Goal: Task Accomplishment & Management: Manage account settings

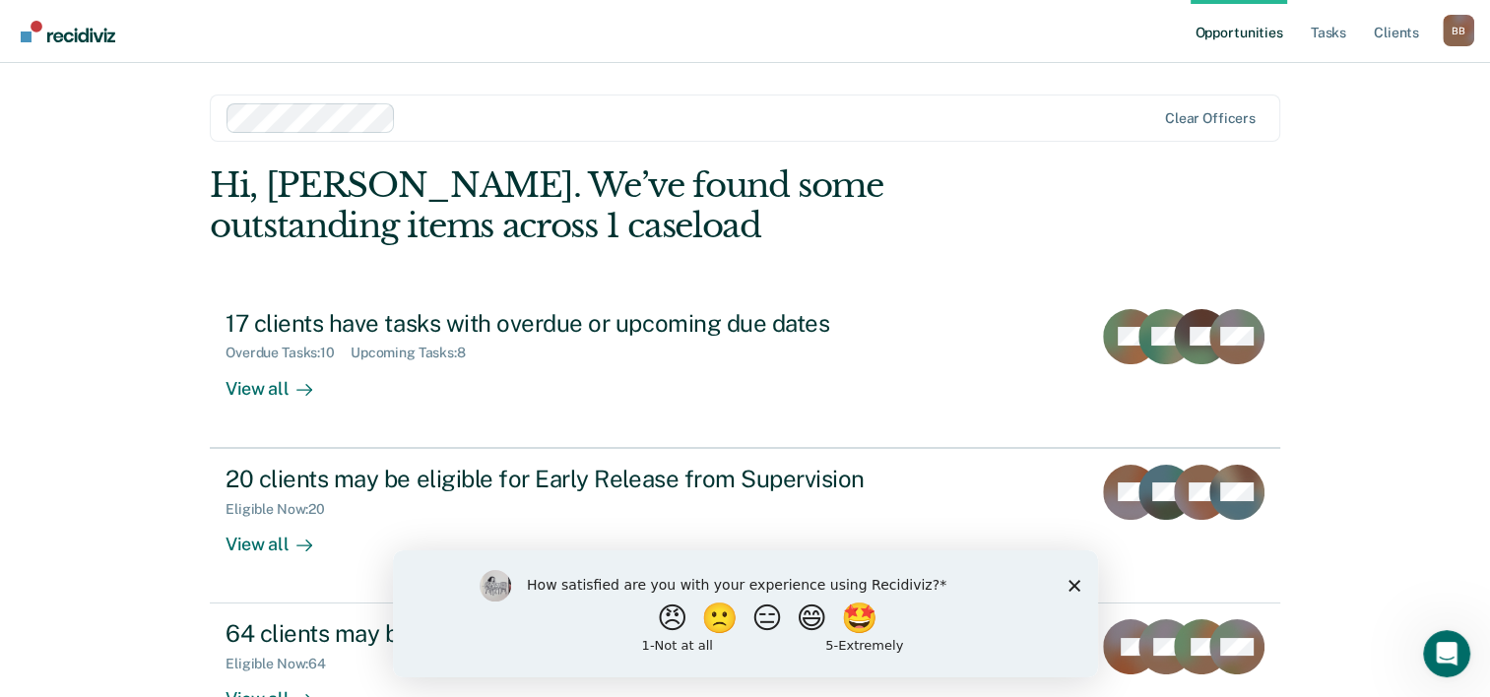
click at [1071, 587] on polygon "Close survey" at bounding box center [1073, 585] width 12 height 12
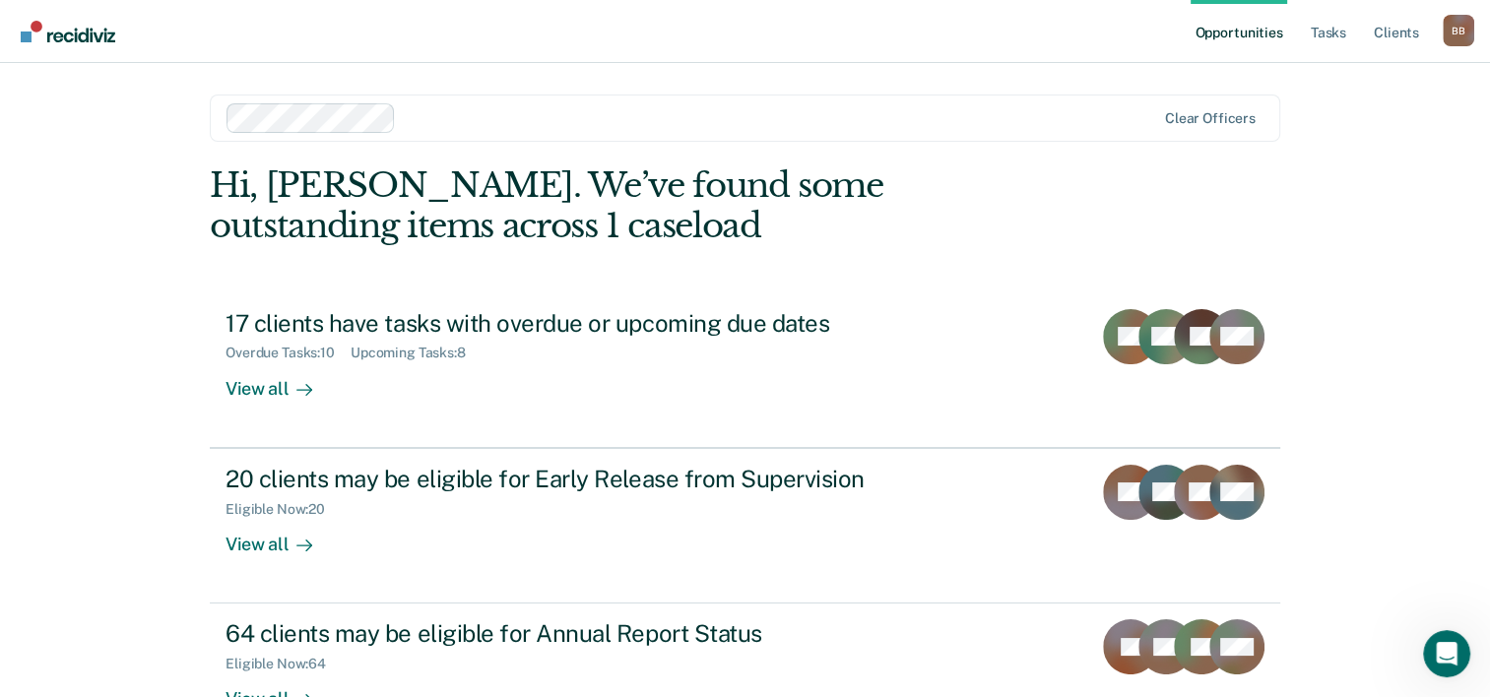
click at [1248, 30] on link "Opportunities" at bounding box center [1239, 31] width 96 height 63
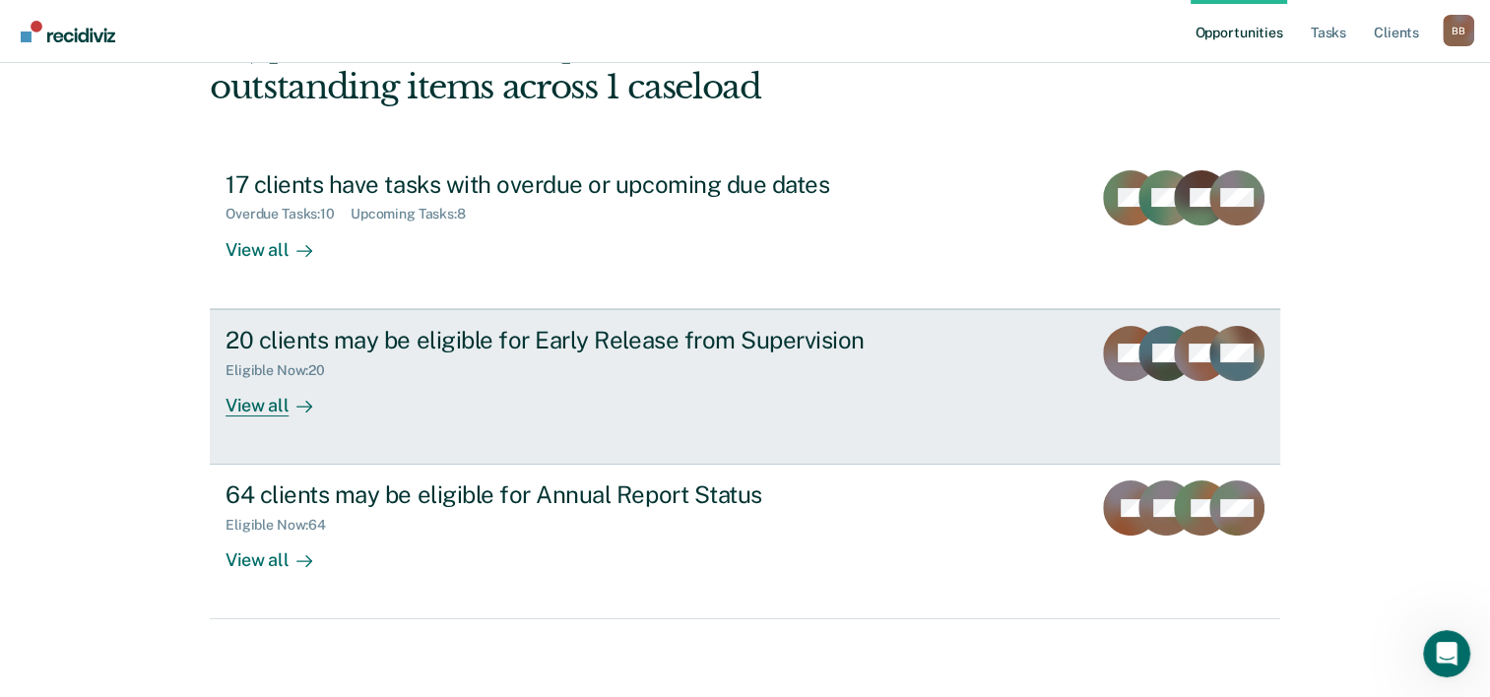
click at [254, 405] on div "View all" at bounding box center [281, 397] width 110 height 38
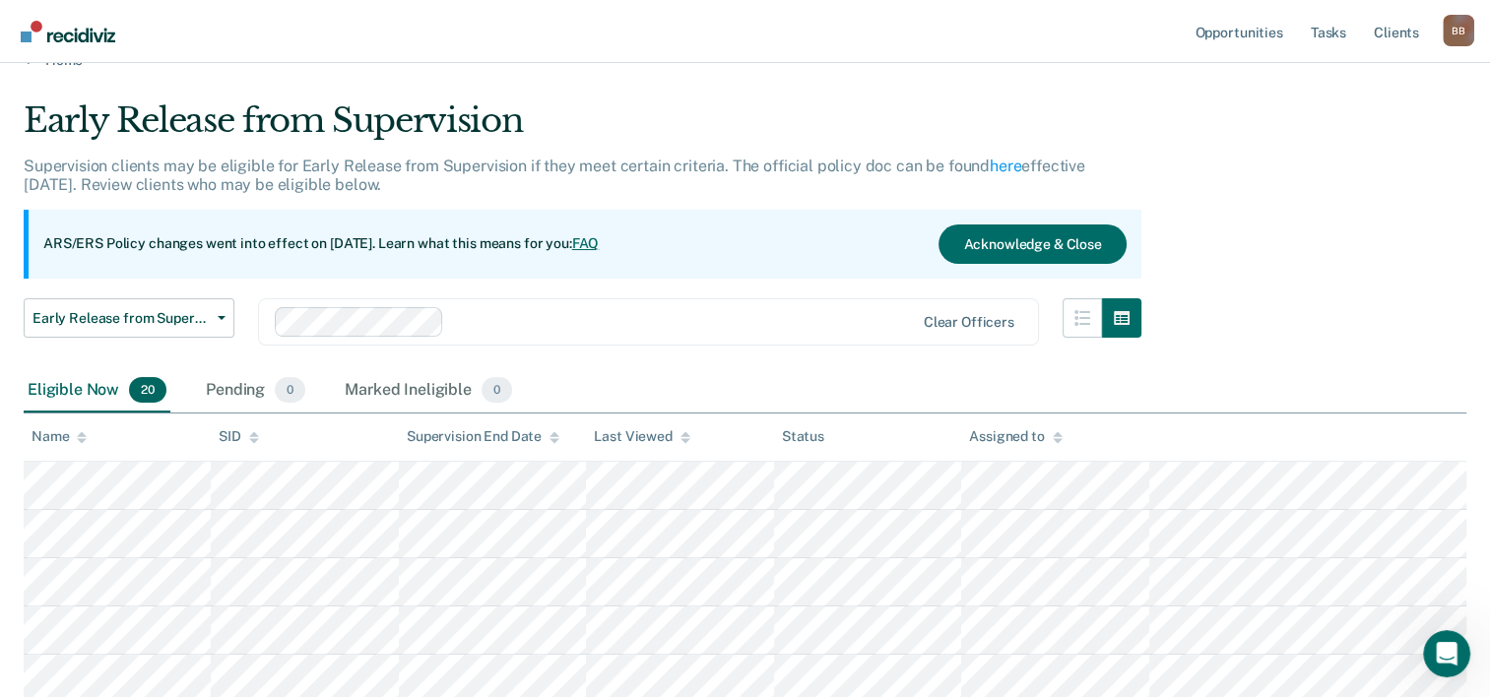
scroll to position [31, 0]
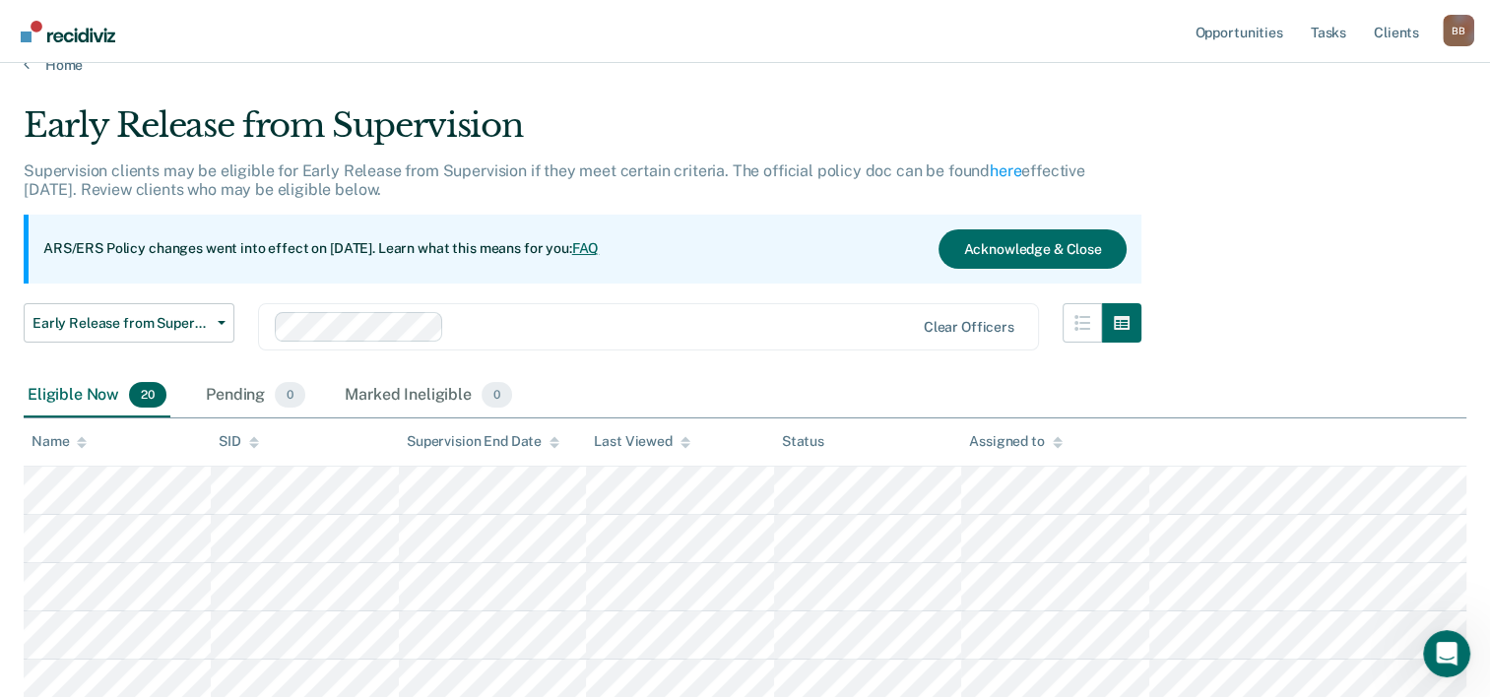
scroll to position [139, 0]
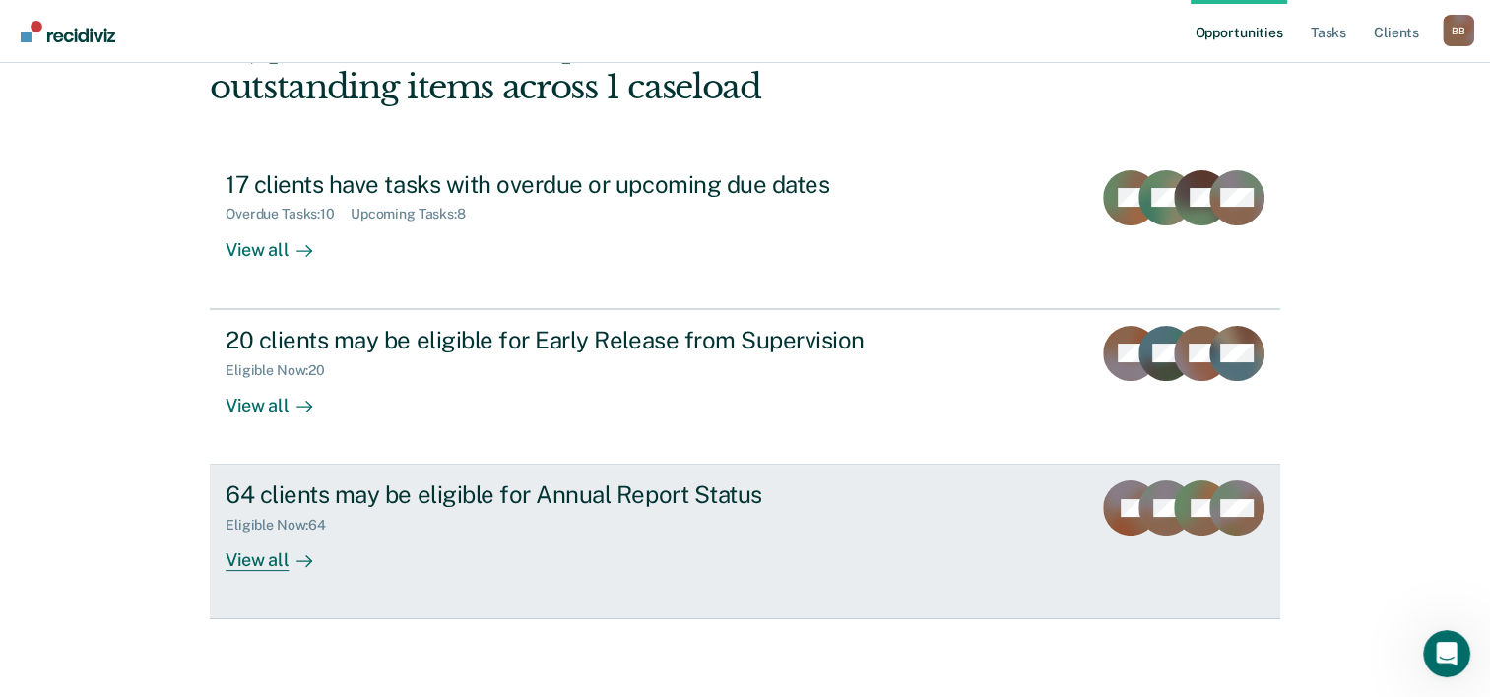
click at [331, 496] on div "64 clients may be eligible for Annual Report Status" at bounding box center [571, 495] width 691 height 29
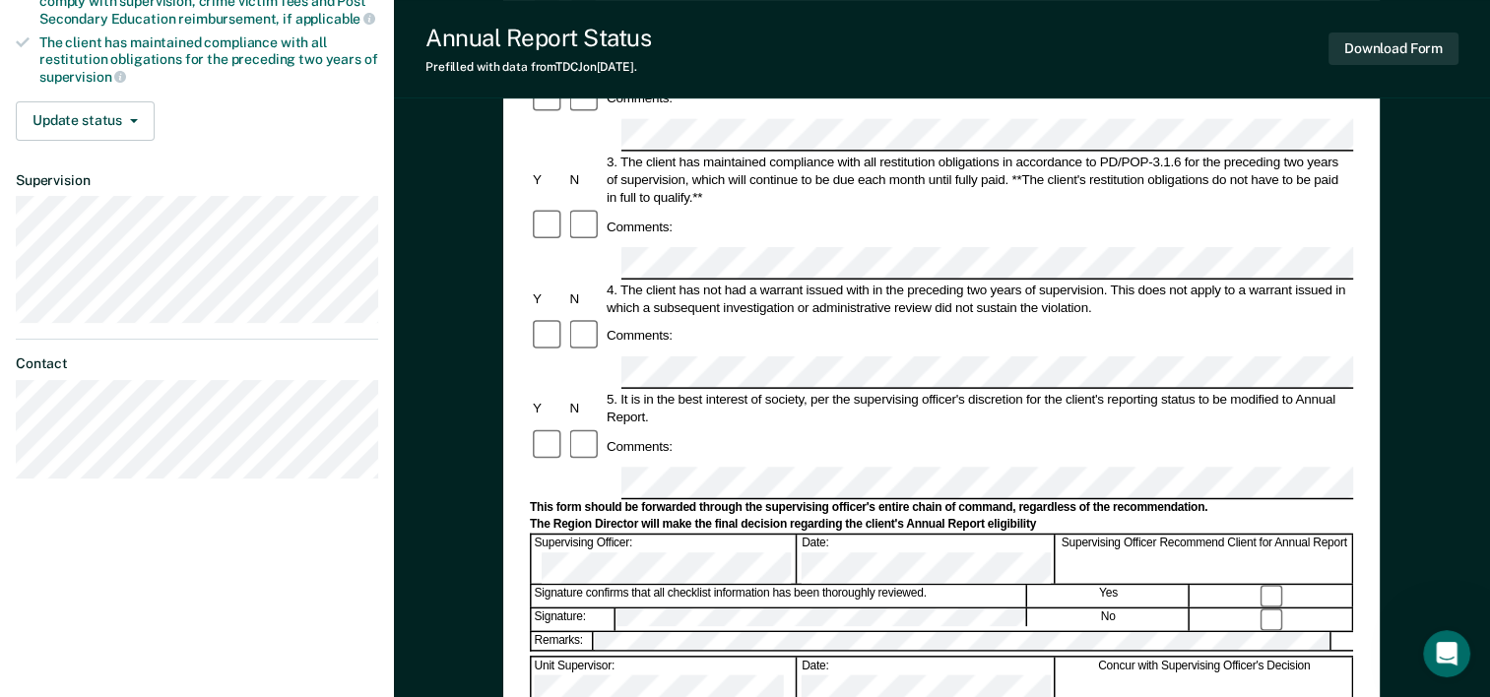
scroll to position [418, 0]
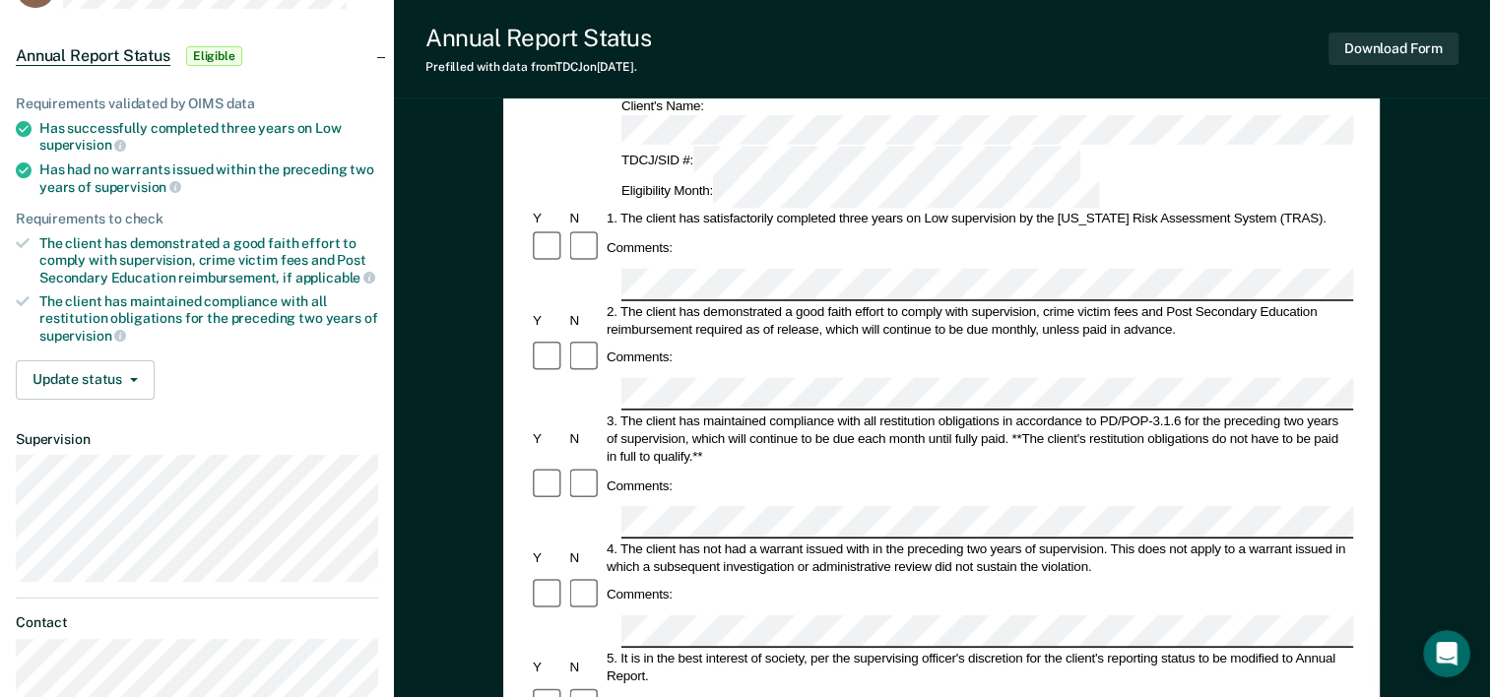
scroll to position [153, 0]
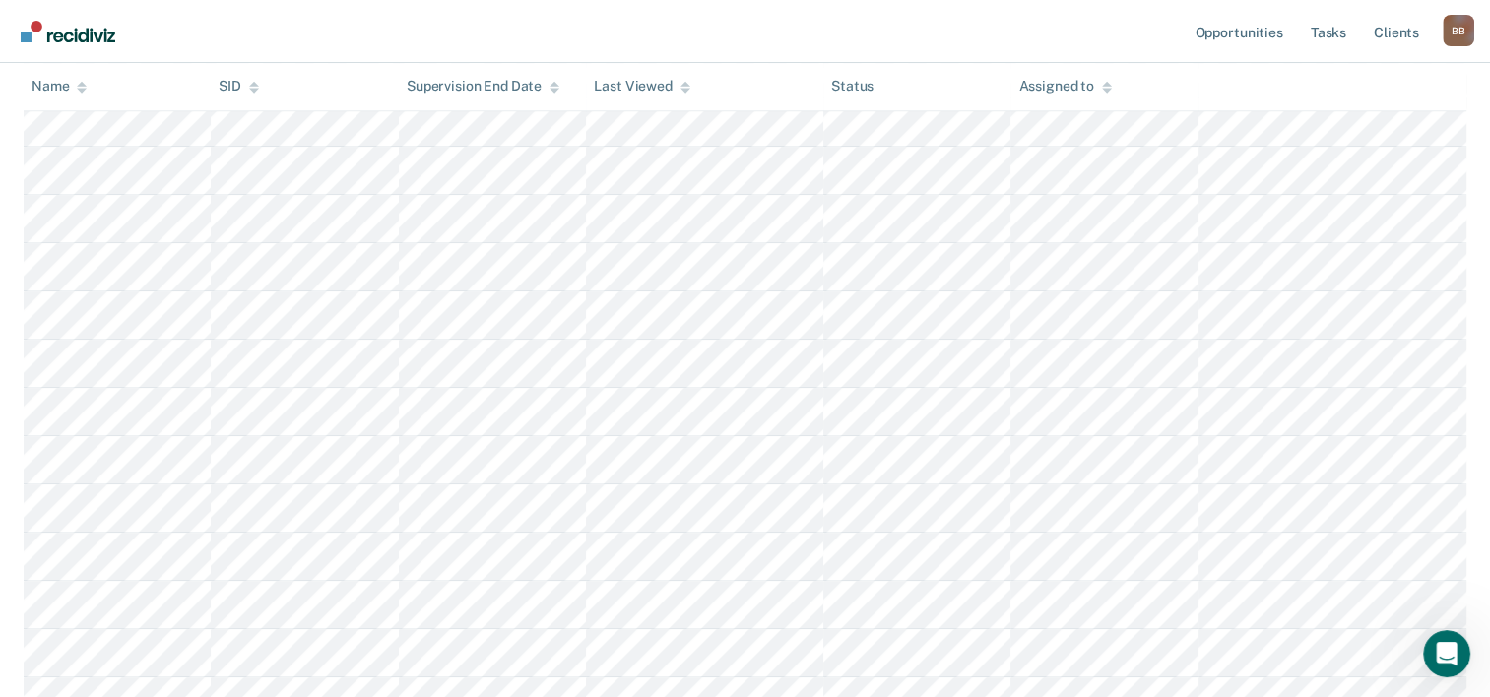
scroll to position [1114, 0]
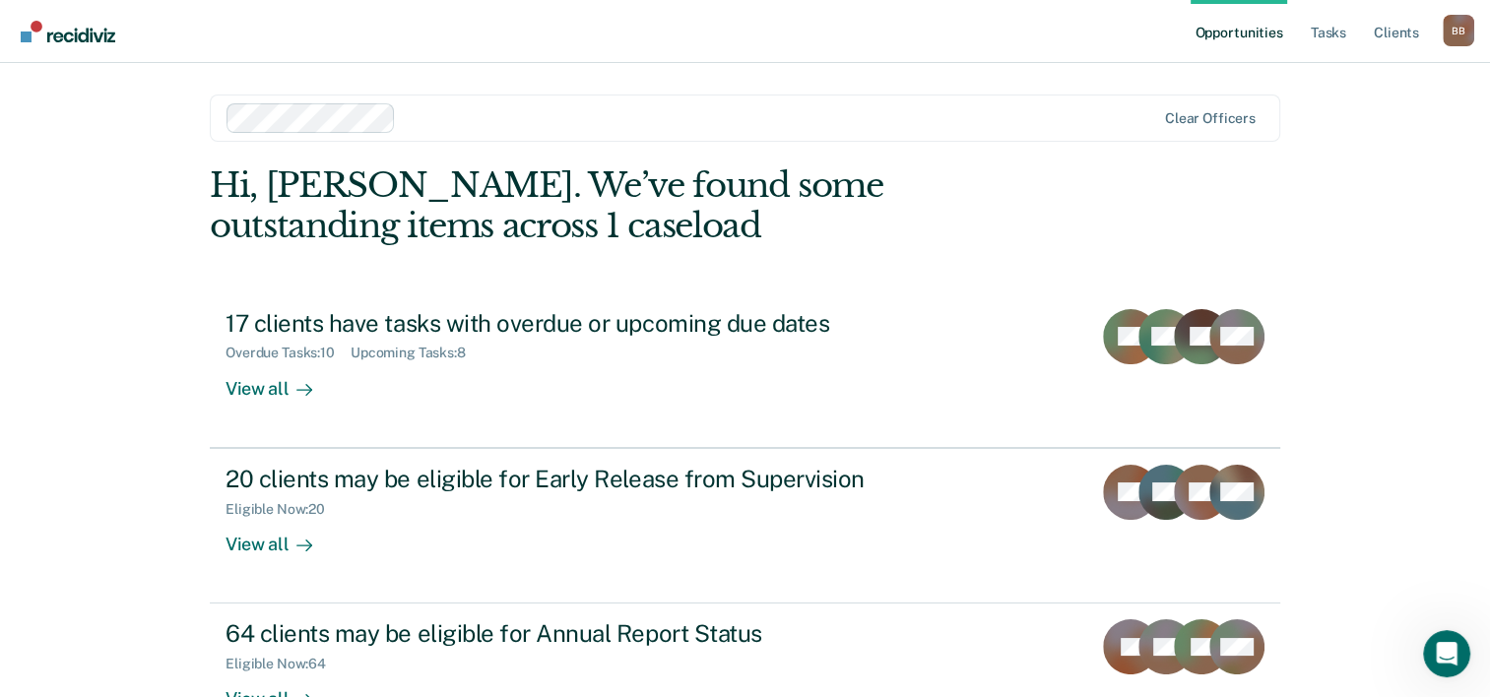
scroll to position [139, 0]
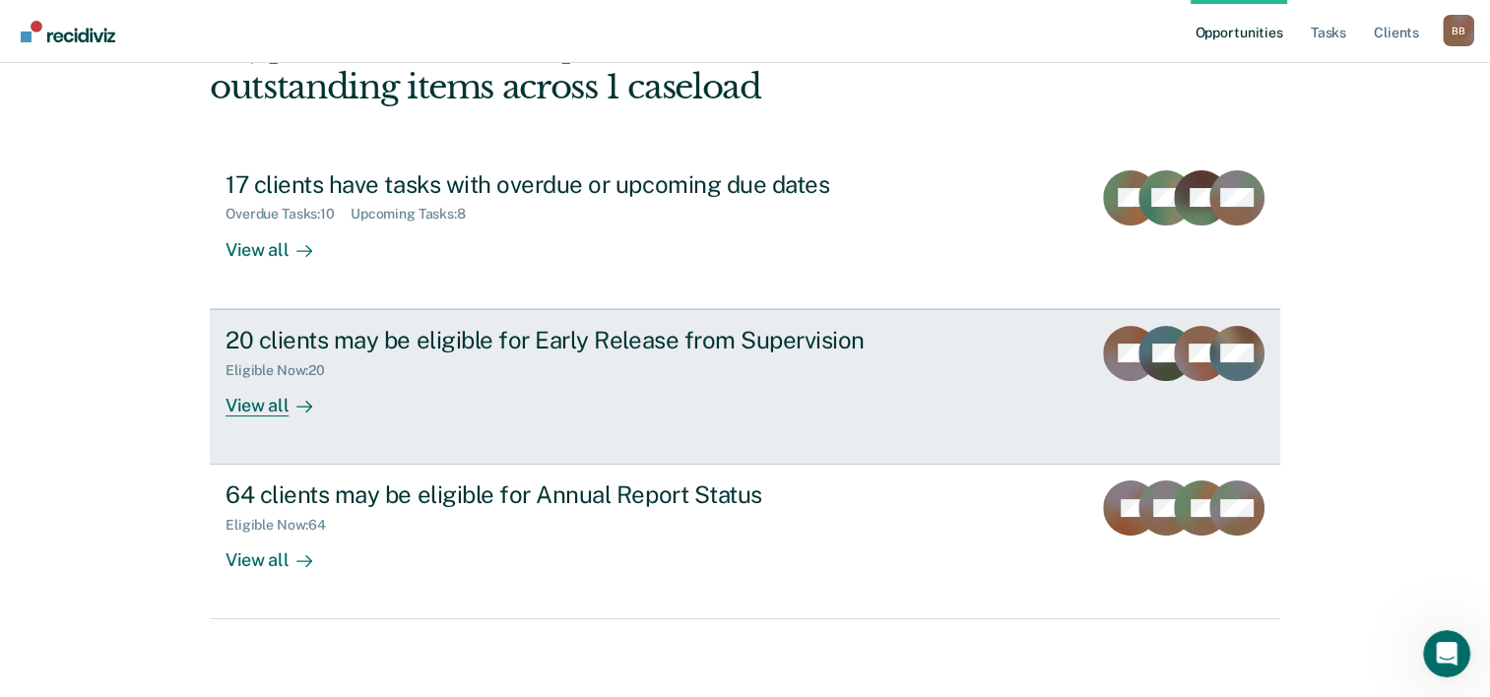
click at [268, 401] on div "View all" at bounding box center [281, 397] width 110 height 38
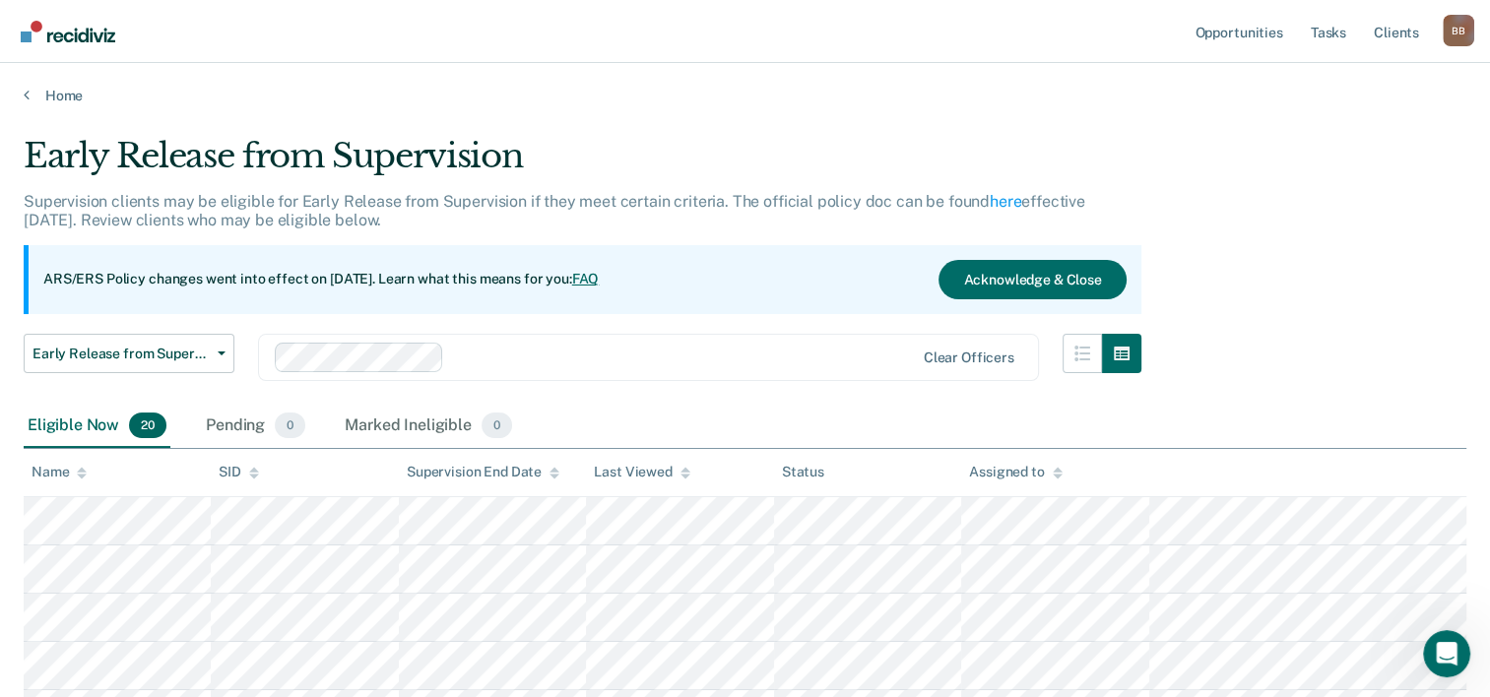
scroll to position [139, 0]
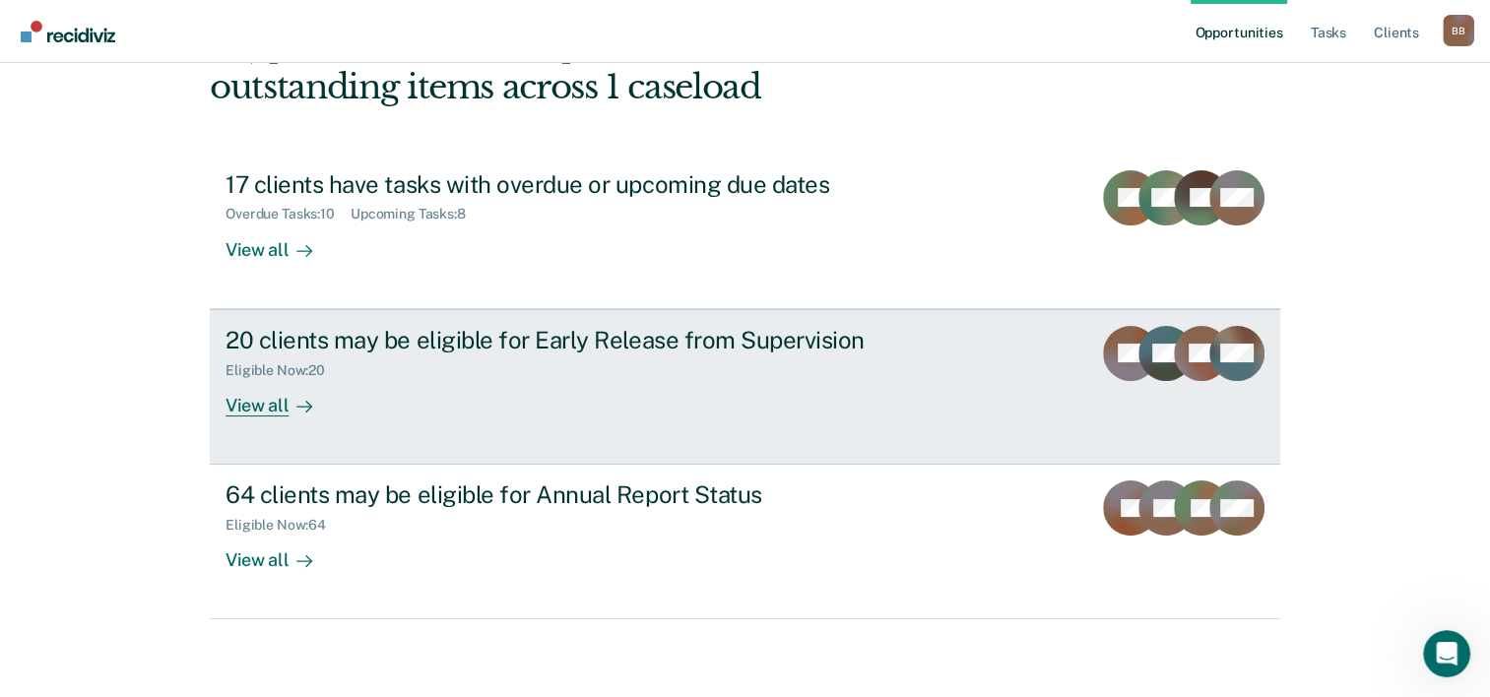
click at [260, 402] on div "View all" at bounding box center [281, 397] width 110 height 38
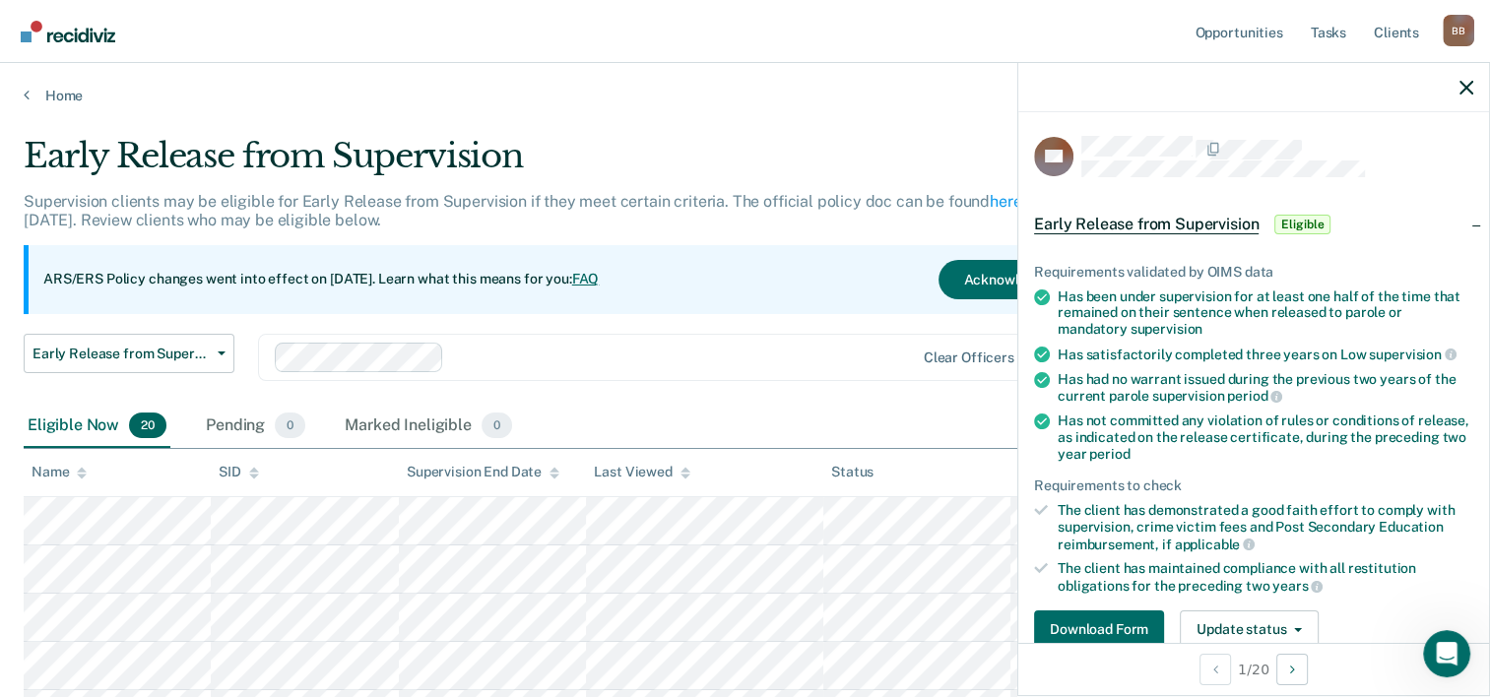
click at [769, 433] on div "Eligible Now 20 Pending 0 Marked Ineligible 0" at bounding box center [745, 427] width 1443 height 44
click at [1465, 90] on icon "button" at bounding box center [1466, 88] width 14 height 14
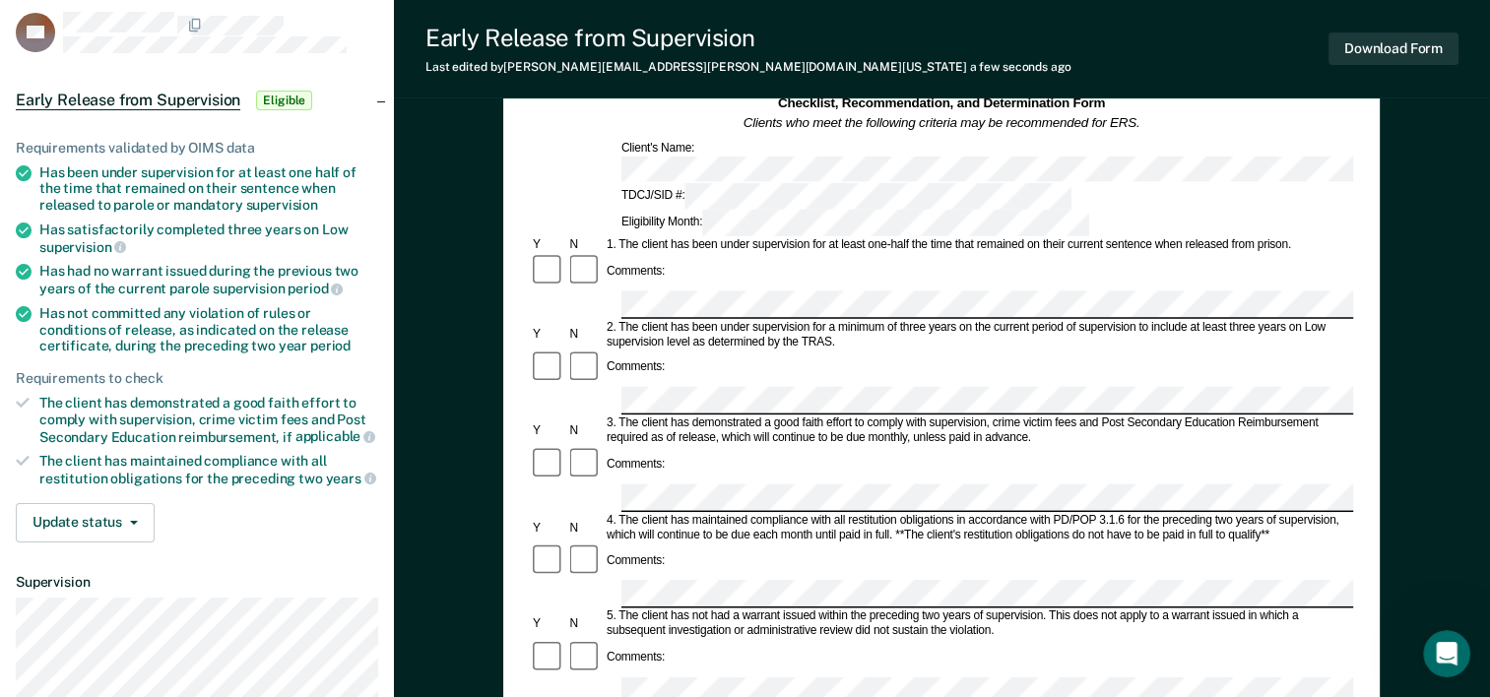
scroll to position [89, 0]
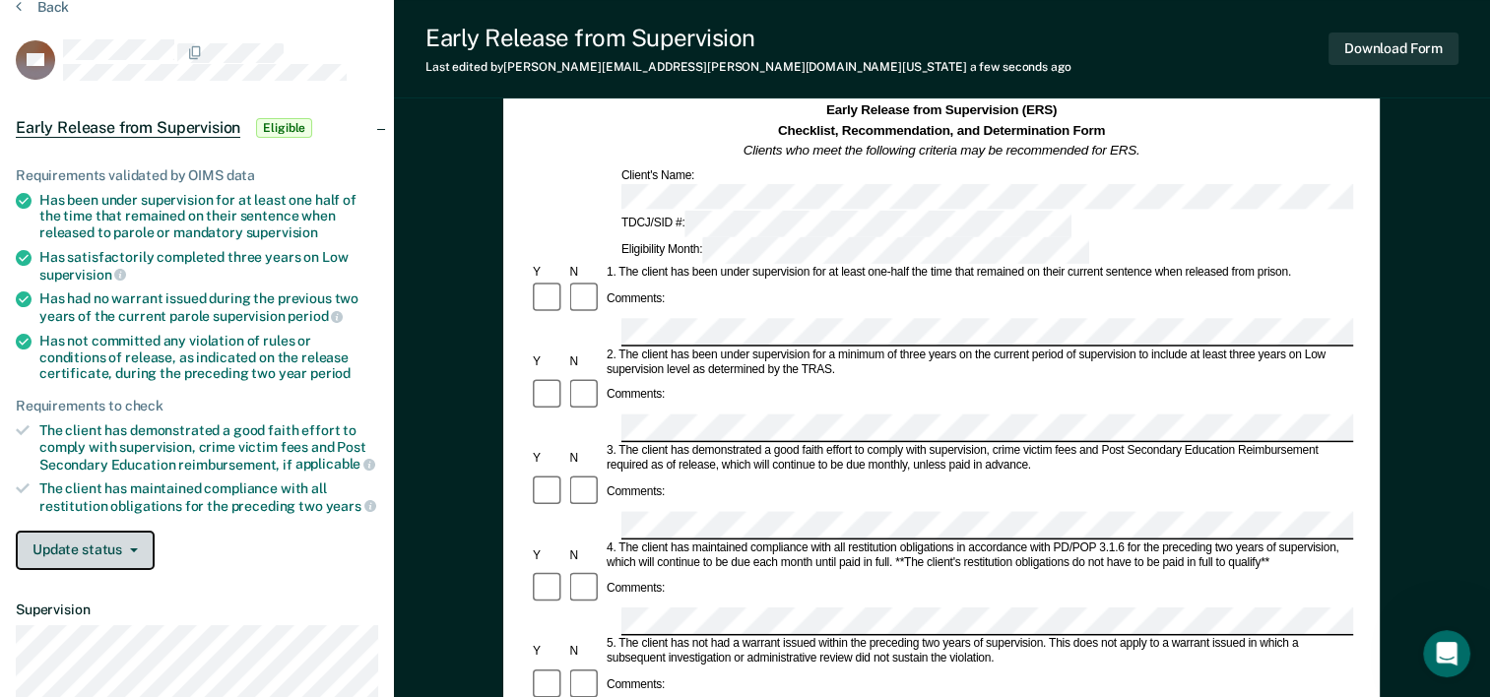
click at [136, 546] on button "Update status" at bounding box center [85, 550] width 139 height 39
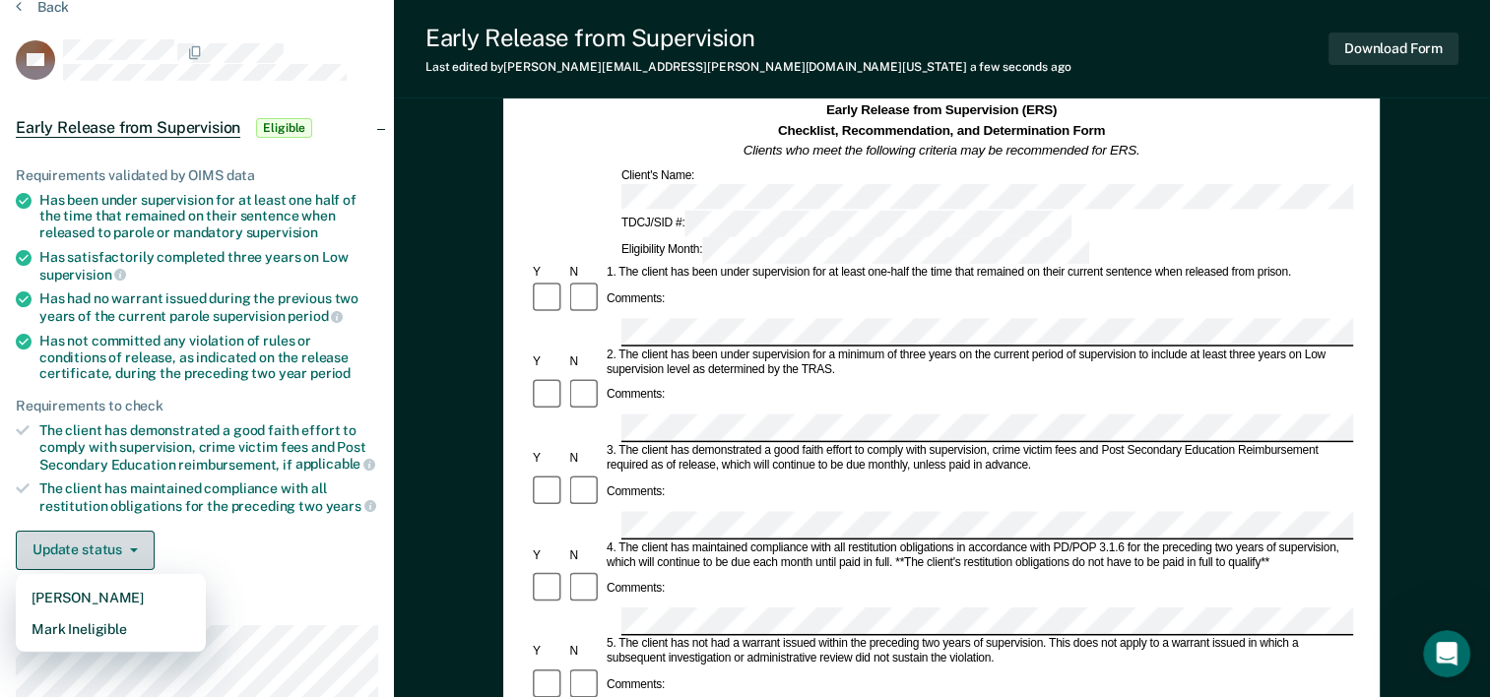
click at [136, 546] on button "Update status" at bounding box center [85, 550] width 139 height 39
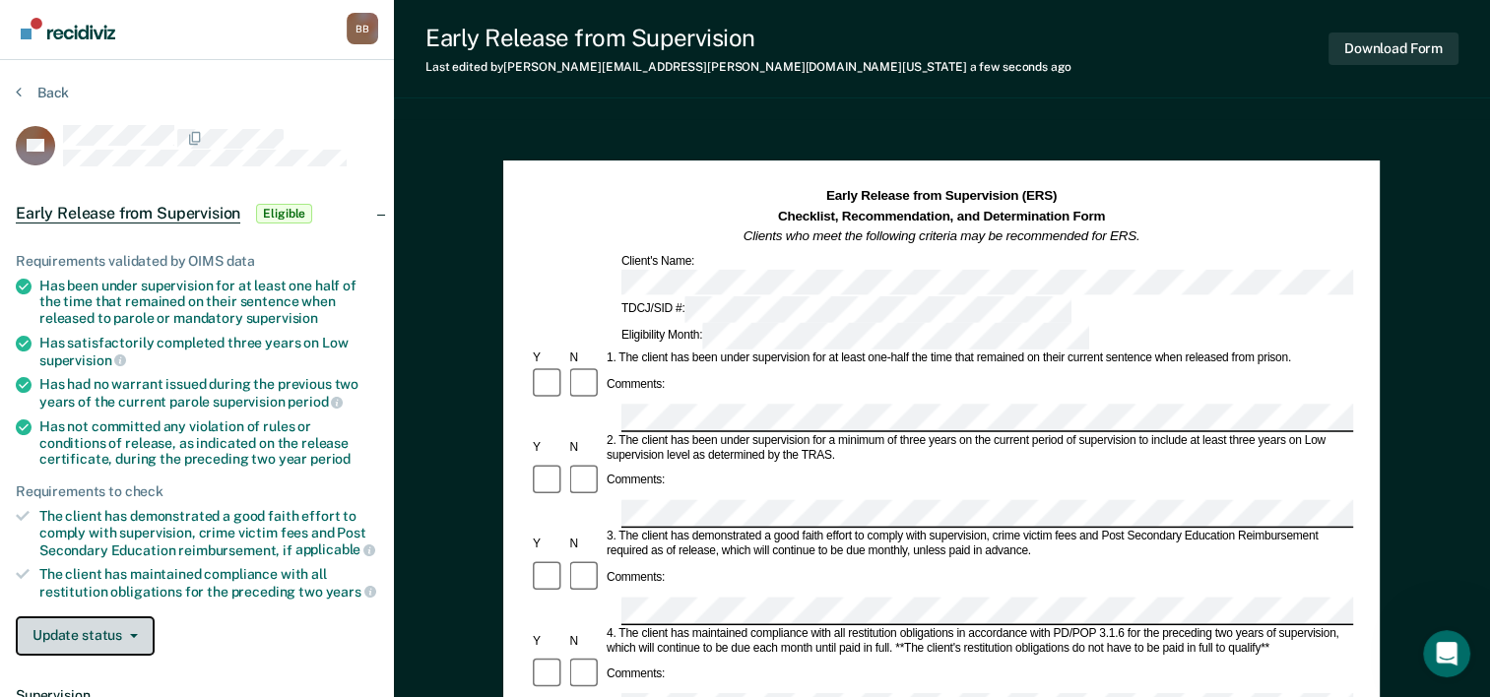
scroll to position [4, 0]
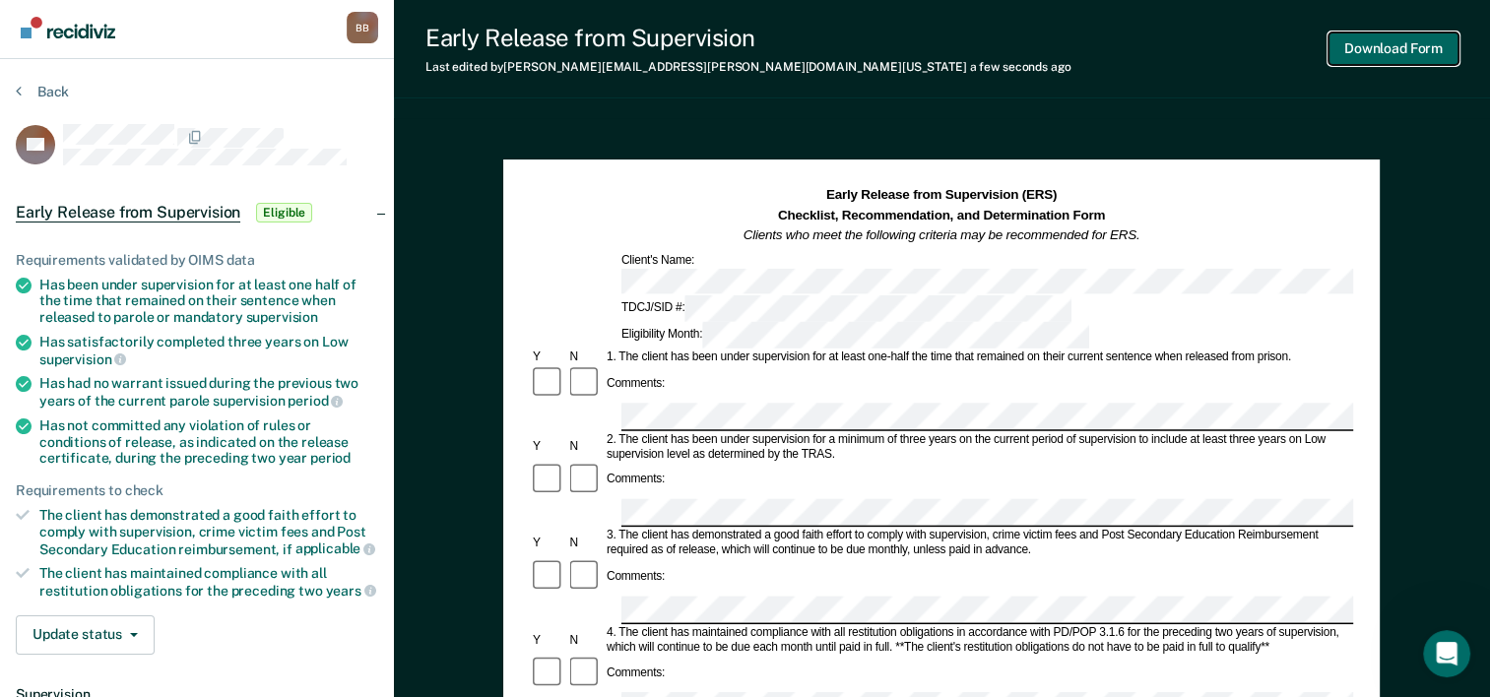
click at [1389, 53] on button "Download Form" at bounding box center [1393, 48] width 130 height 32
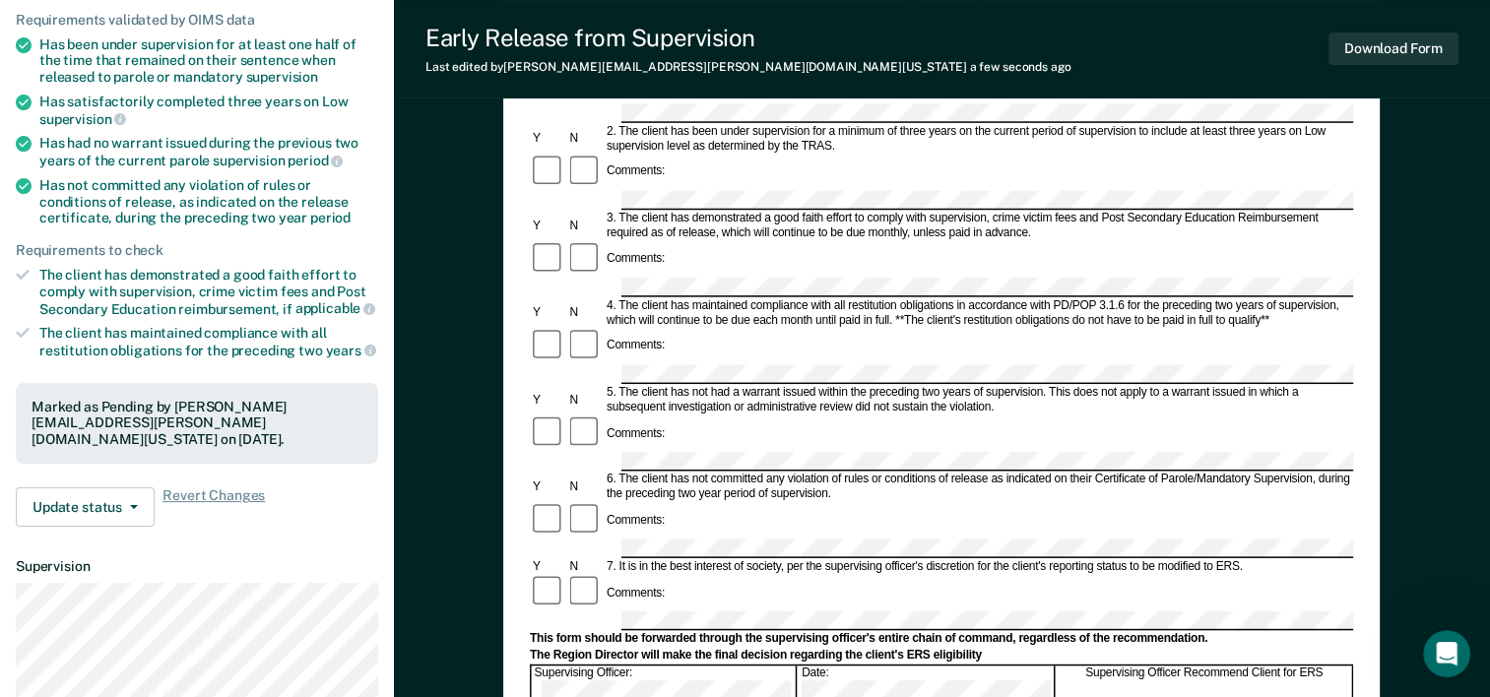
scroll to position [250, 0]
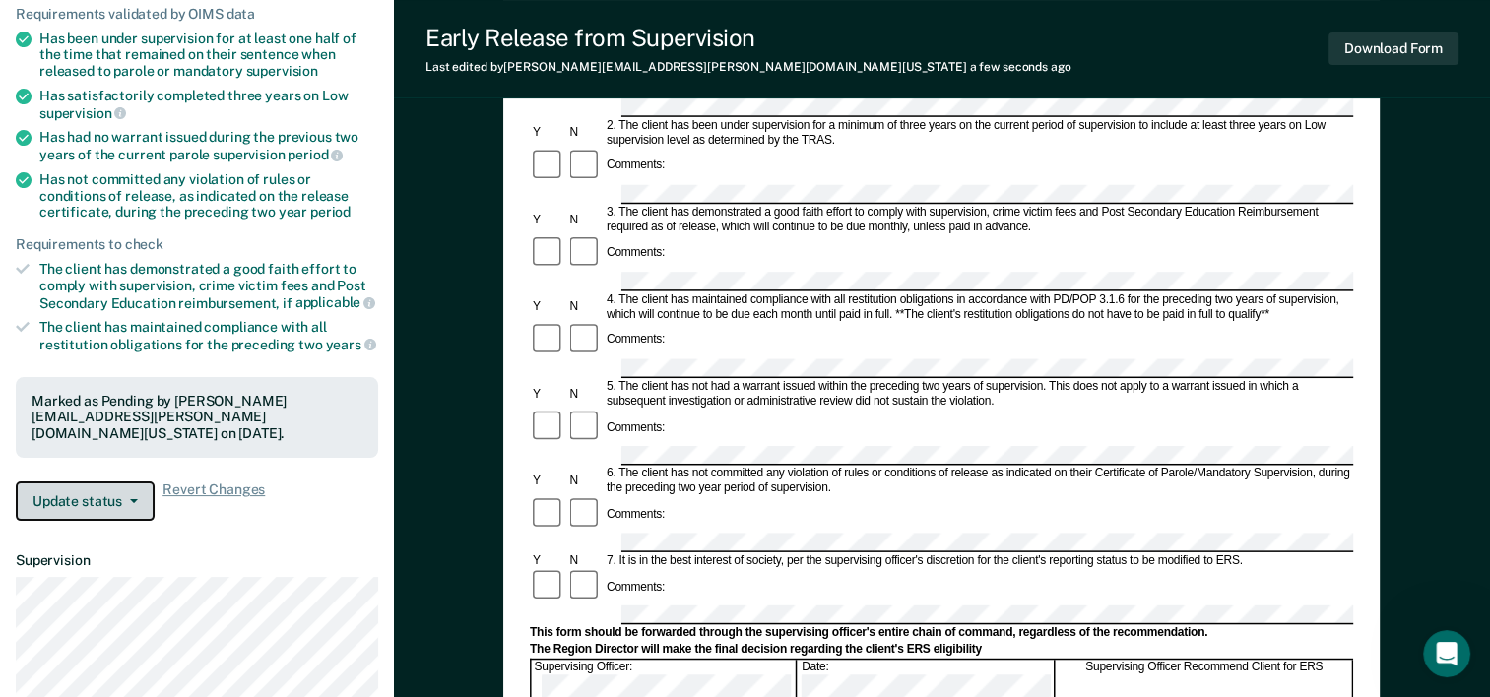
click at [146, 497] on button "Update status" at bounding box center [85, 501] width 139 height 39
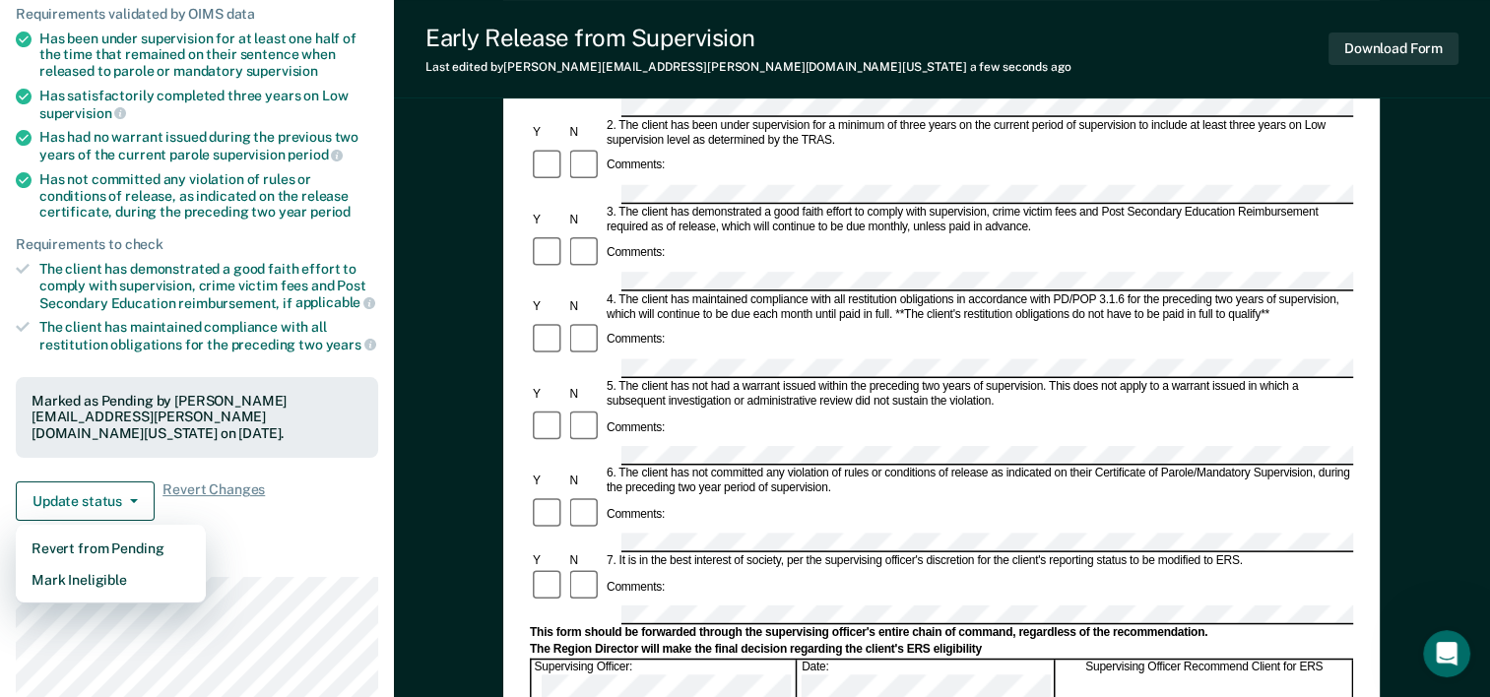
click at [403, 448] on div "Early Release from Supervision (ERS) Checklist, Recommendation, and Determinati…" at bounding box center [942, 540] width 1096 height 1337
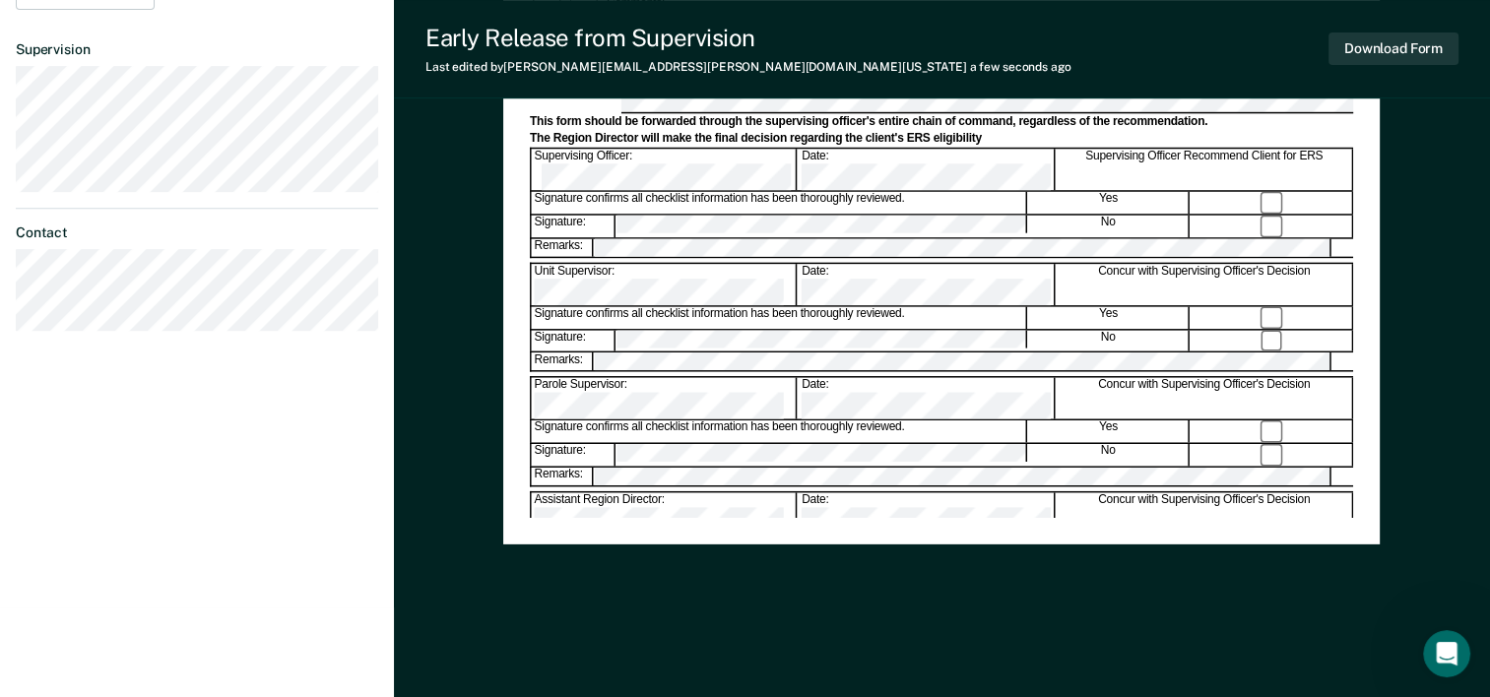
scroll to position [0, 0]
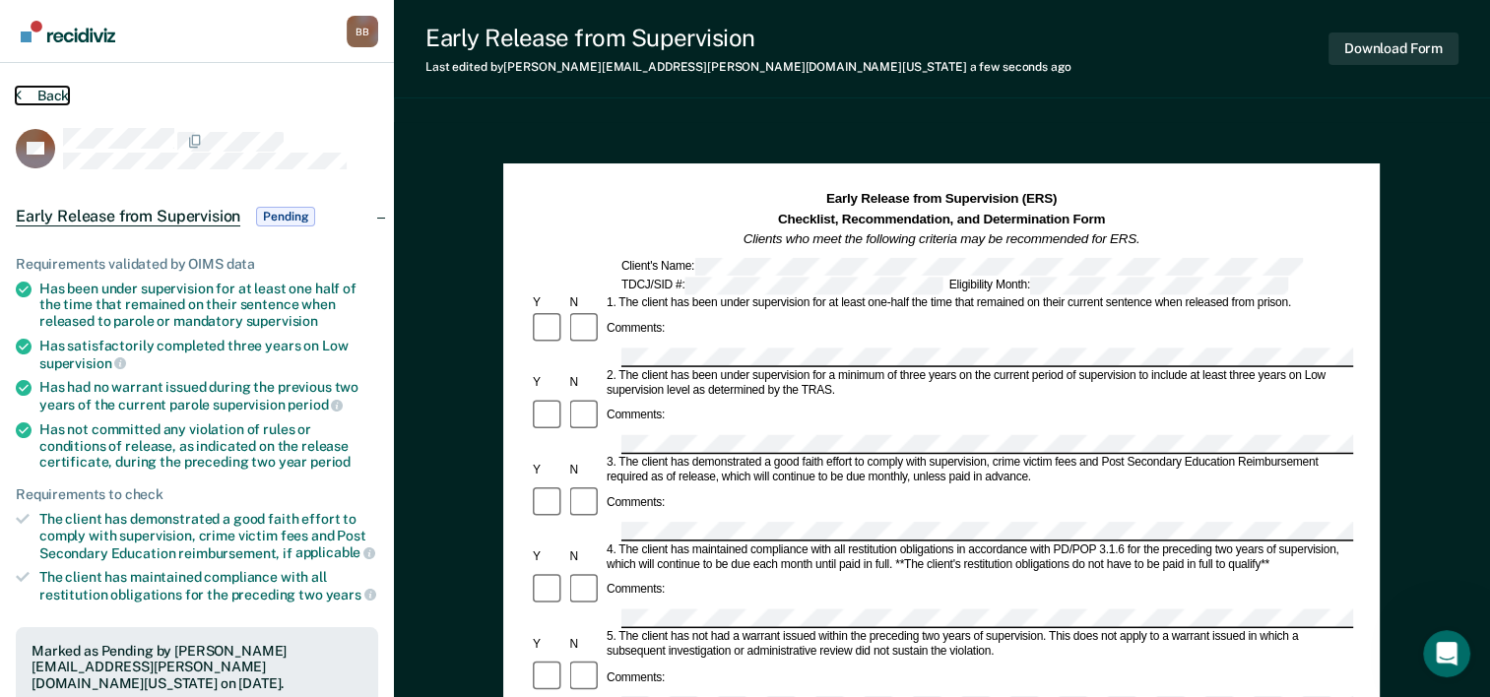
click at [55, 96] on button "Back" at bounding box center [42, 96] width 53 height 18
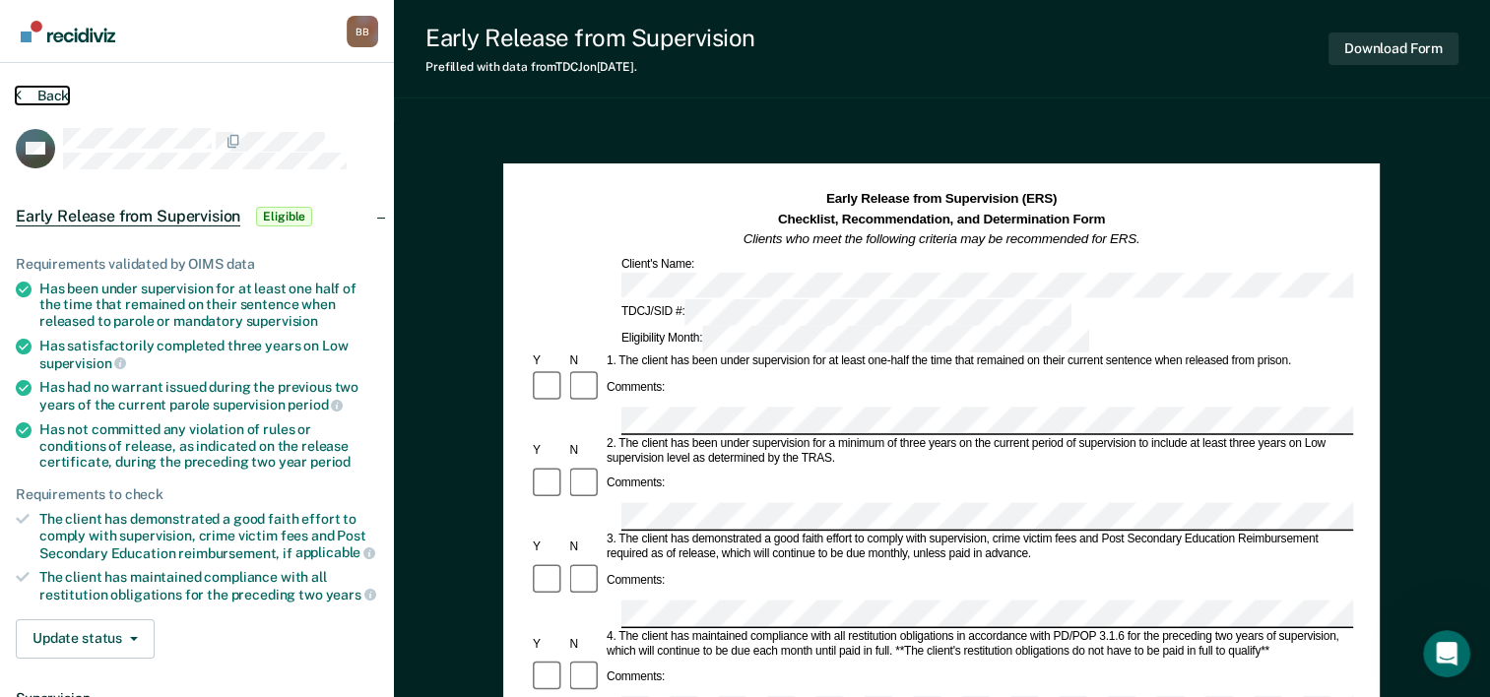
click at [57, 98] on button "Back" at bounding box center [42, 96] width 53 height 18
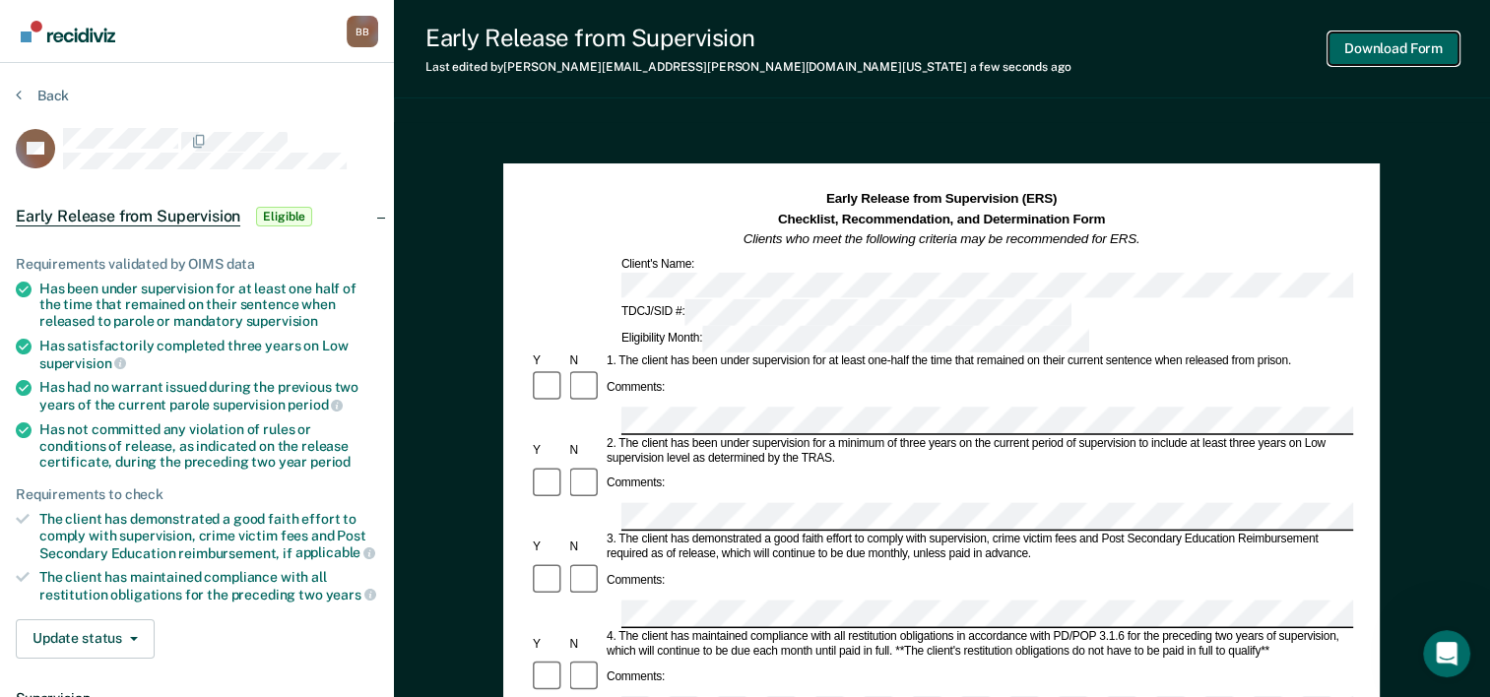
click at [1368, 53] on button "Download Form" at bounding box center [1393, 48] width 130 height 32
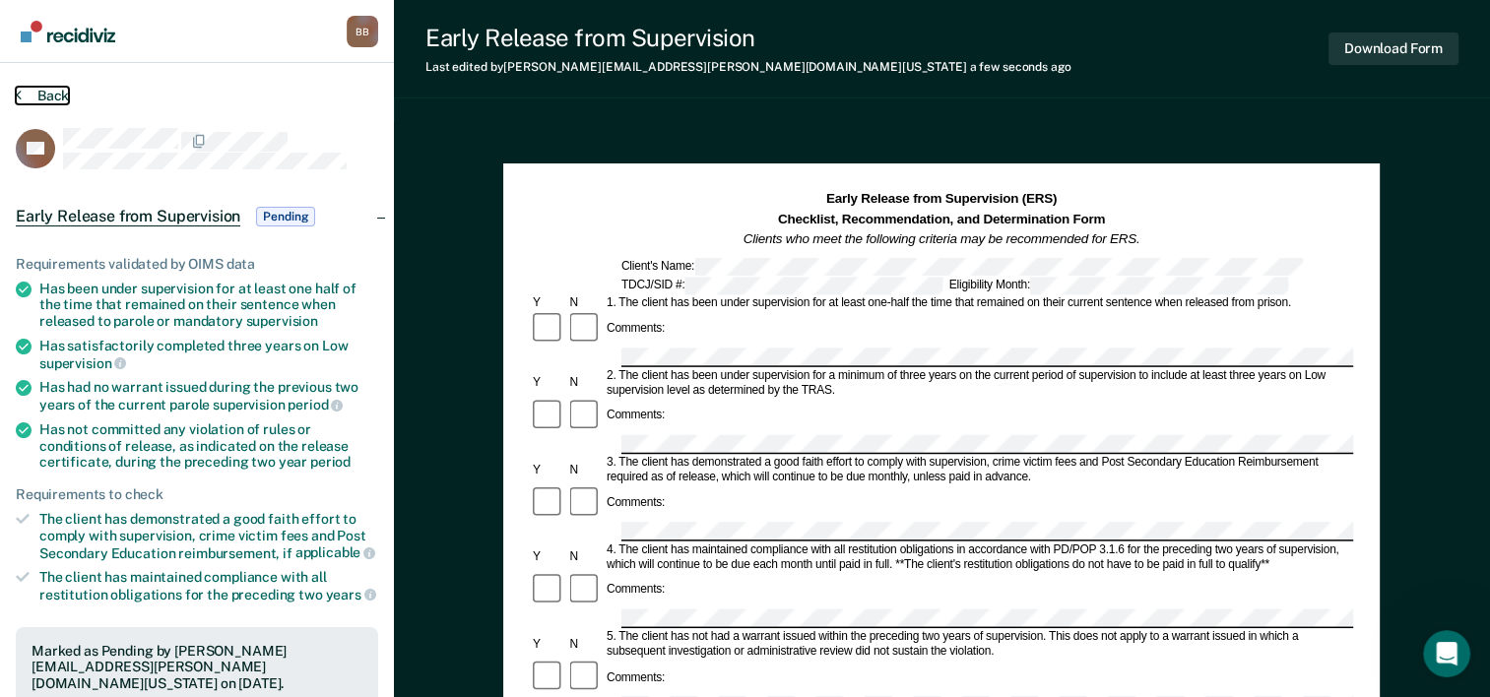
click at [48, 97] on button "Back" at bounding box center [42, 96] width 53 height 18
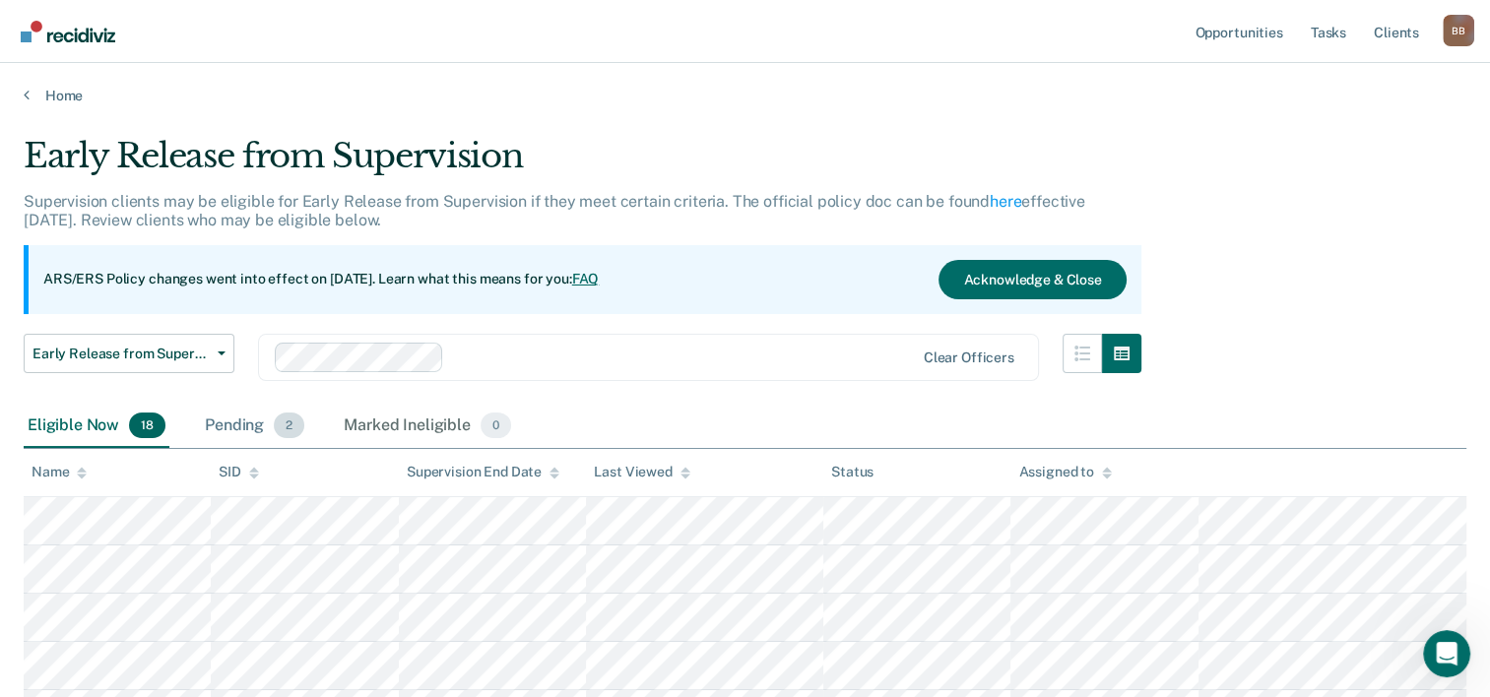
click at [246, 424] on div "Pending 2" at bounding box center [254, 426] width 107 height 43
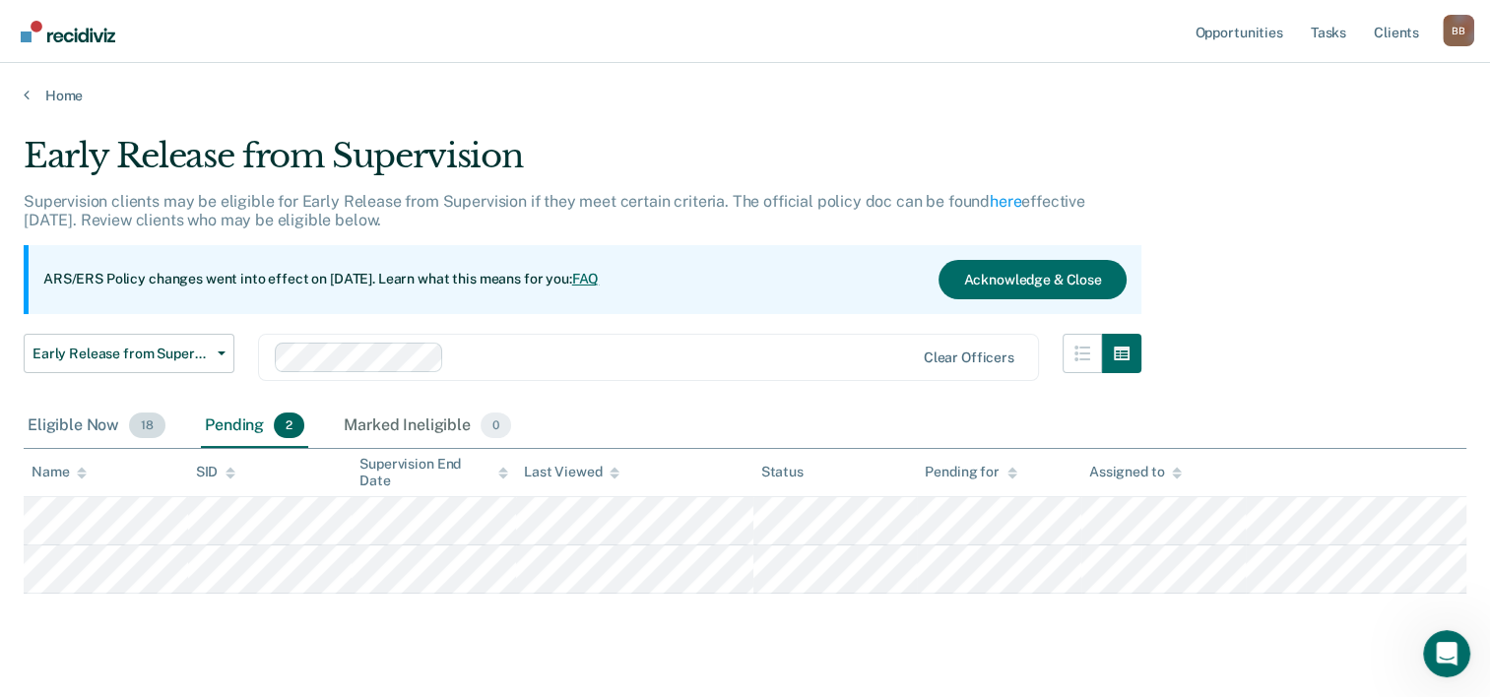
click at [93, 427] on div "Eligible Now 18" at bounding box center [97, 426] width 146 height 43
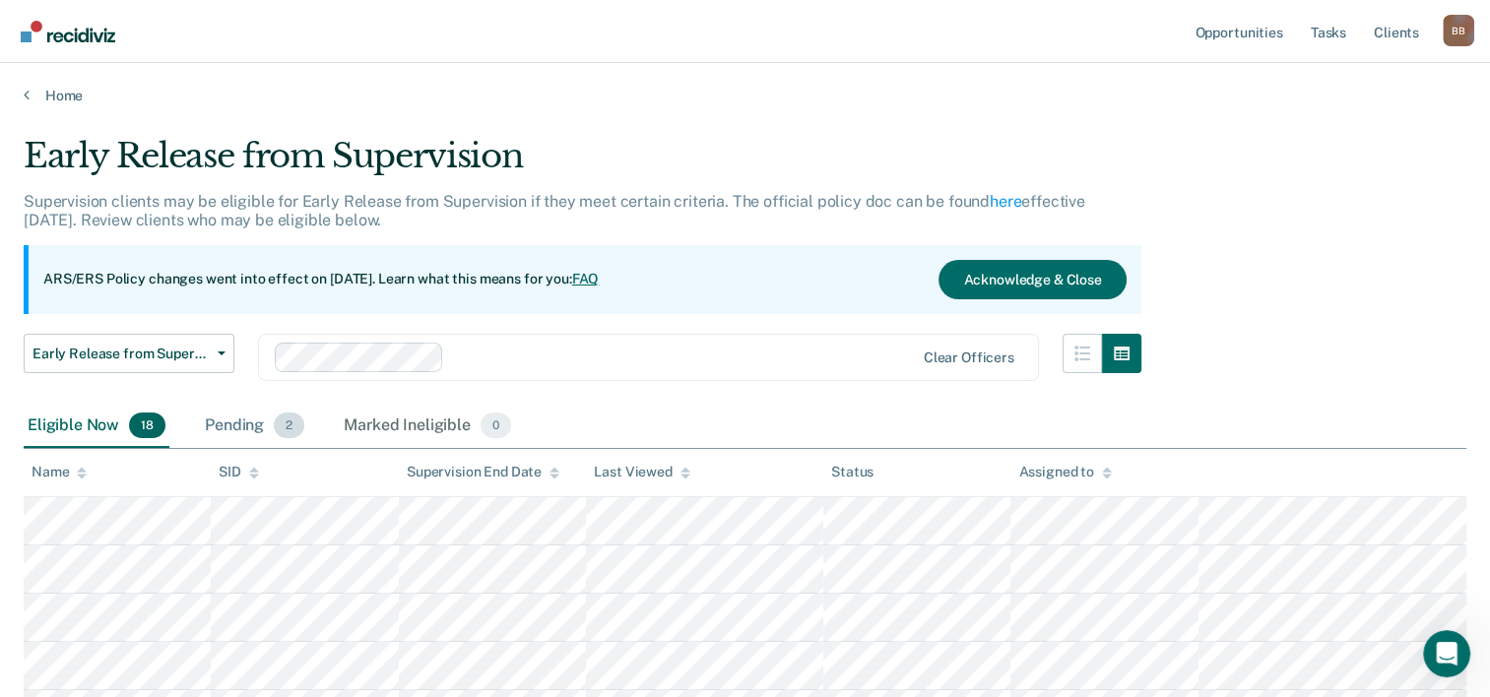
click at [232, 429] on div "Pending 2" at bounding box center [254, 426] width 107 height 43
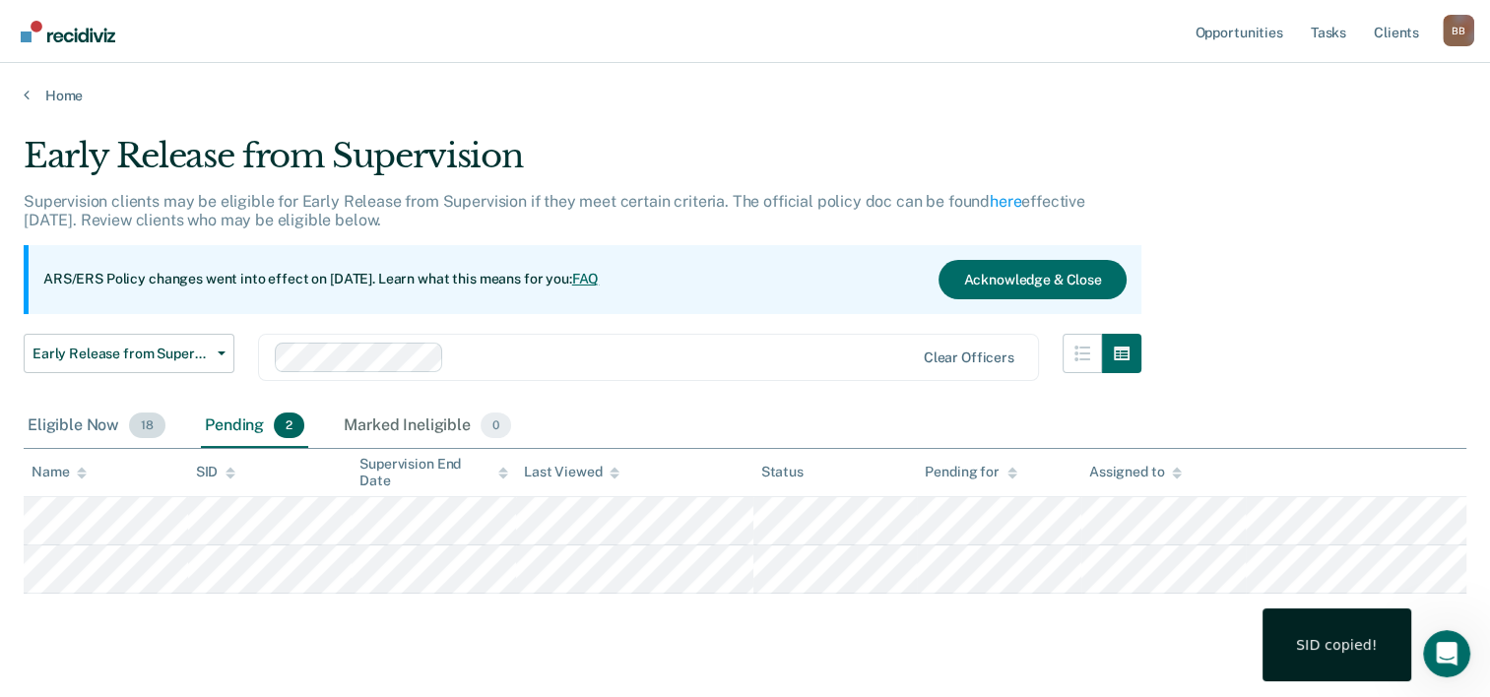
click at [79, 424] on div "Eligible Now 18" at bounding box center [97, 426] width 146 height 43
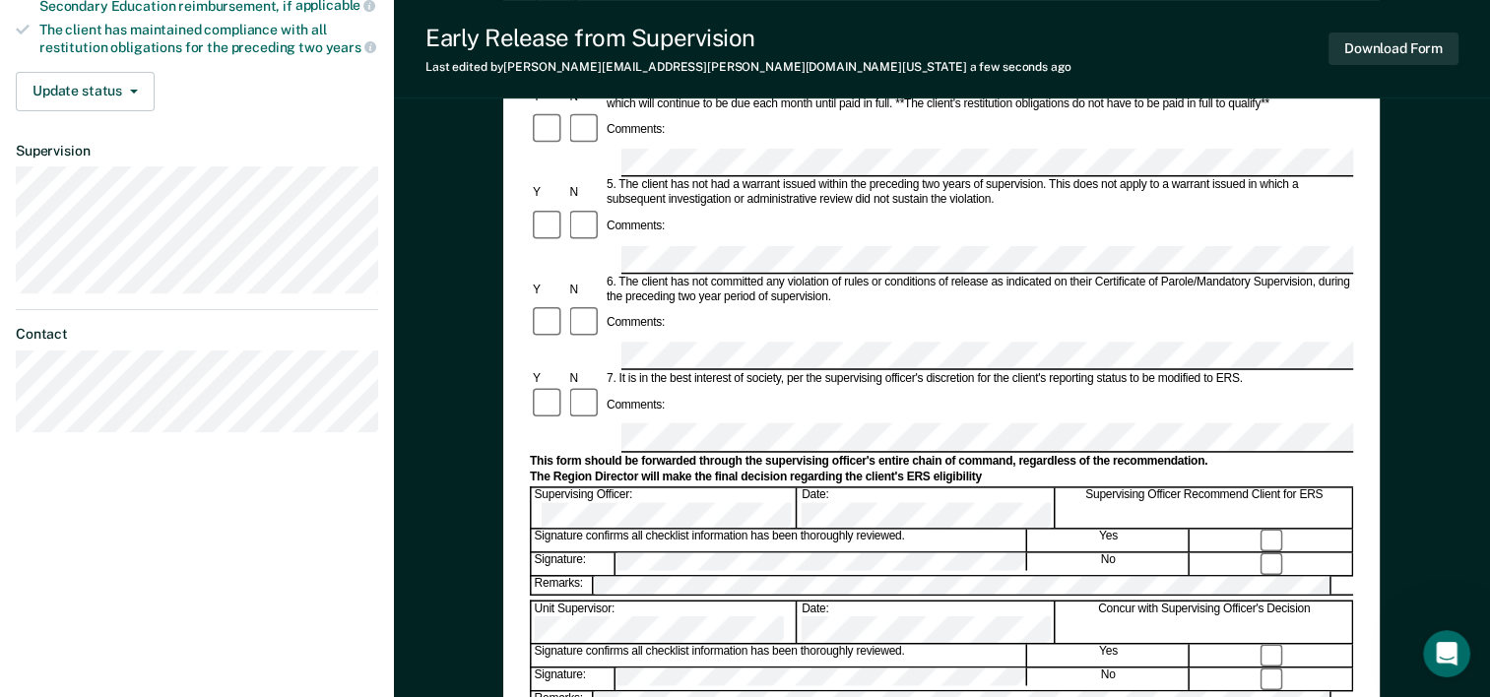
scroll to position [550, 0]
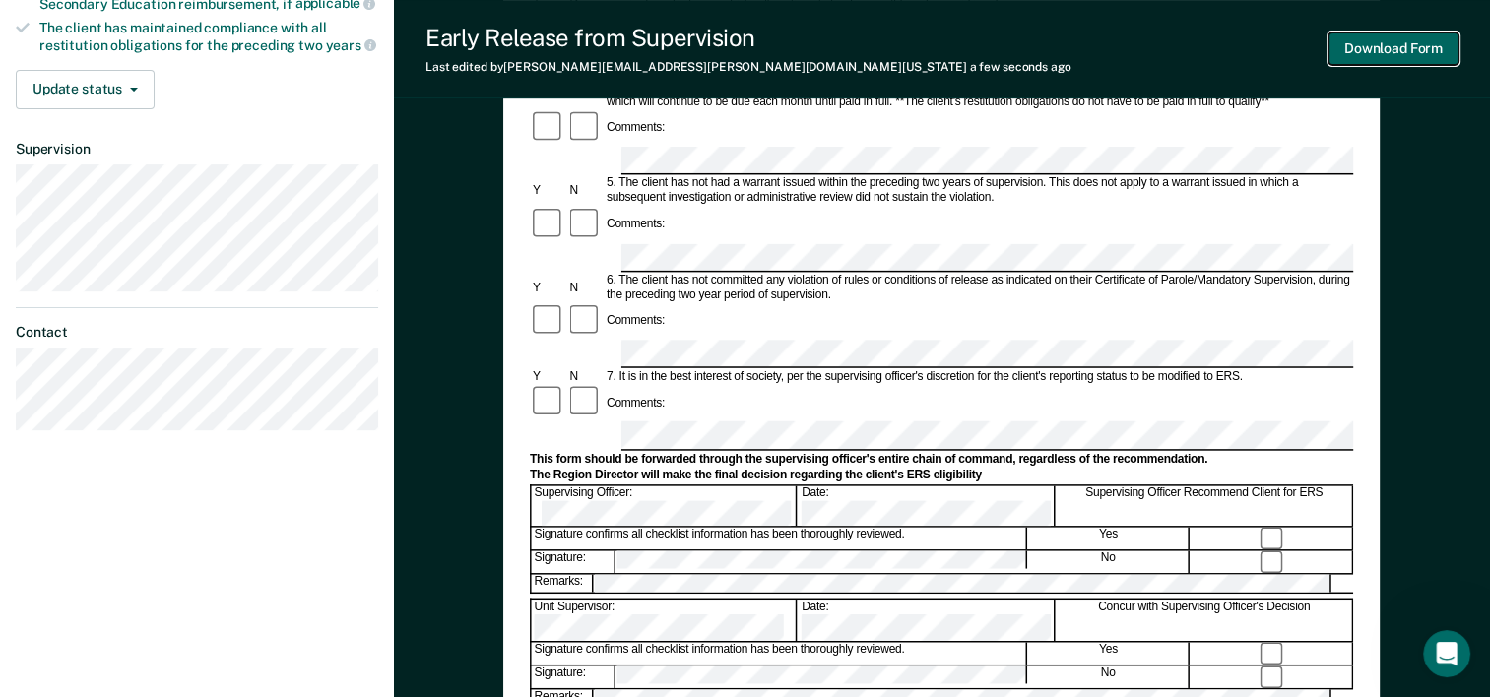
click at [1383, 51] on button "Download Form" at bounding box center [1393, 48] width 130 height 32
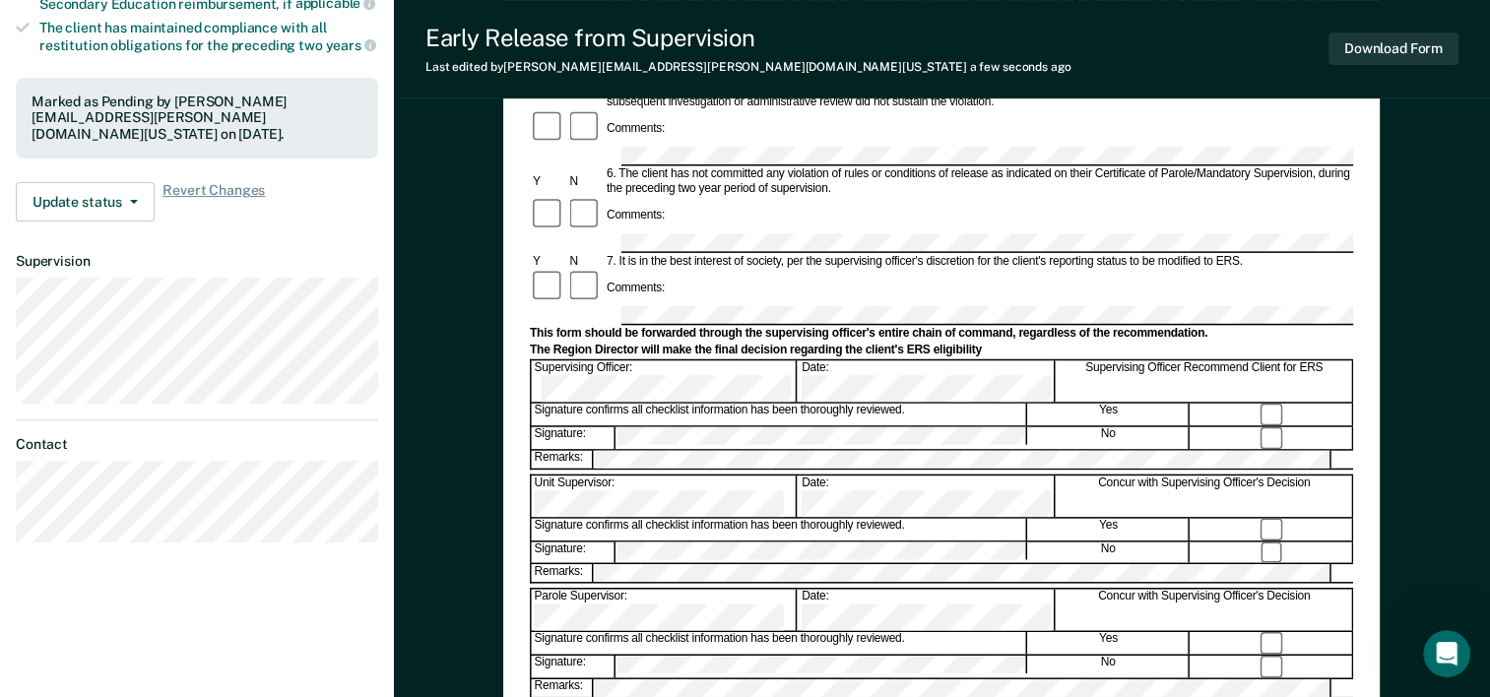
scroll to position [0, 0]
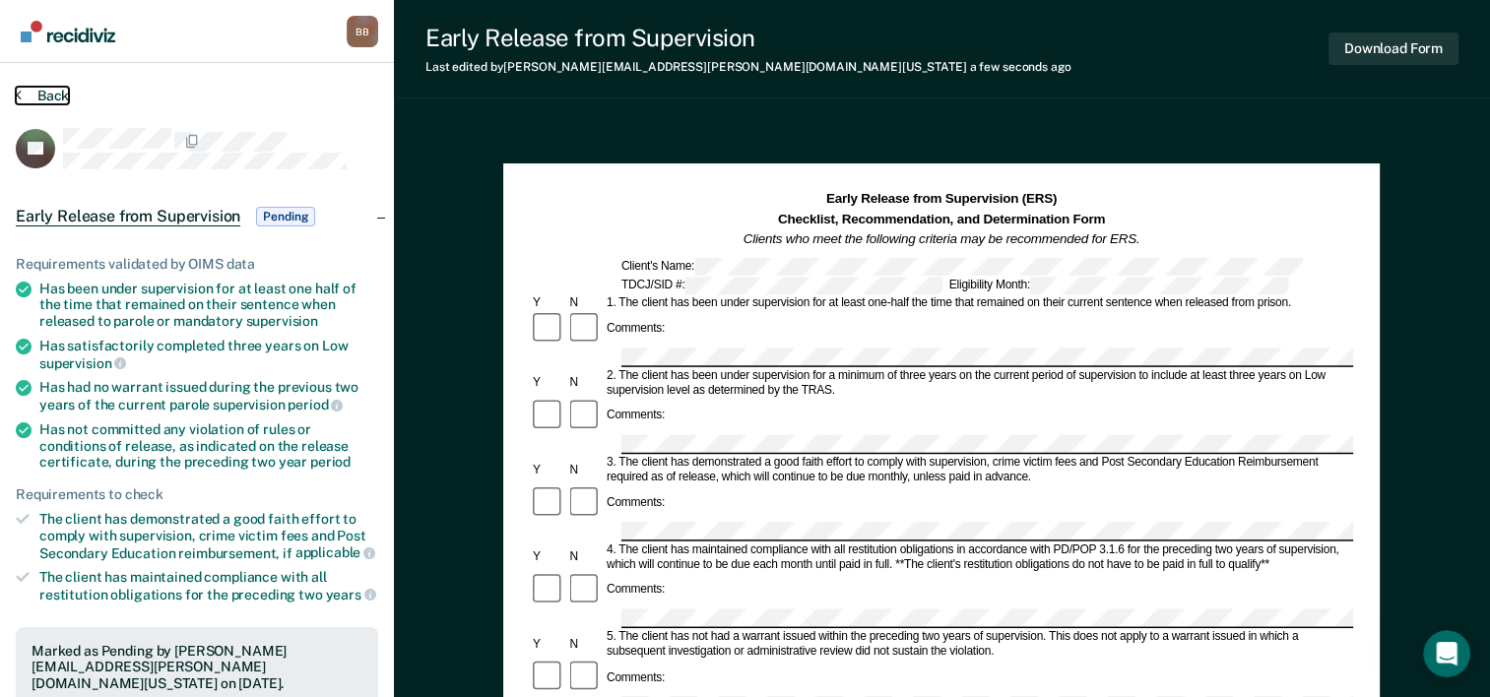
click at [48, 95] on button "Back" at bounding box center [42, 96] width 53 height 18
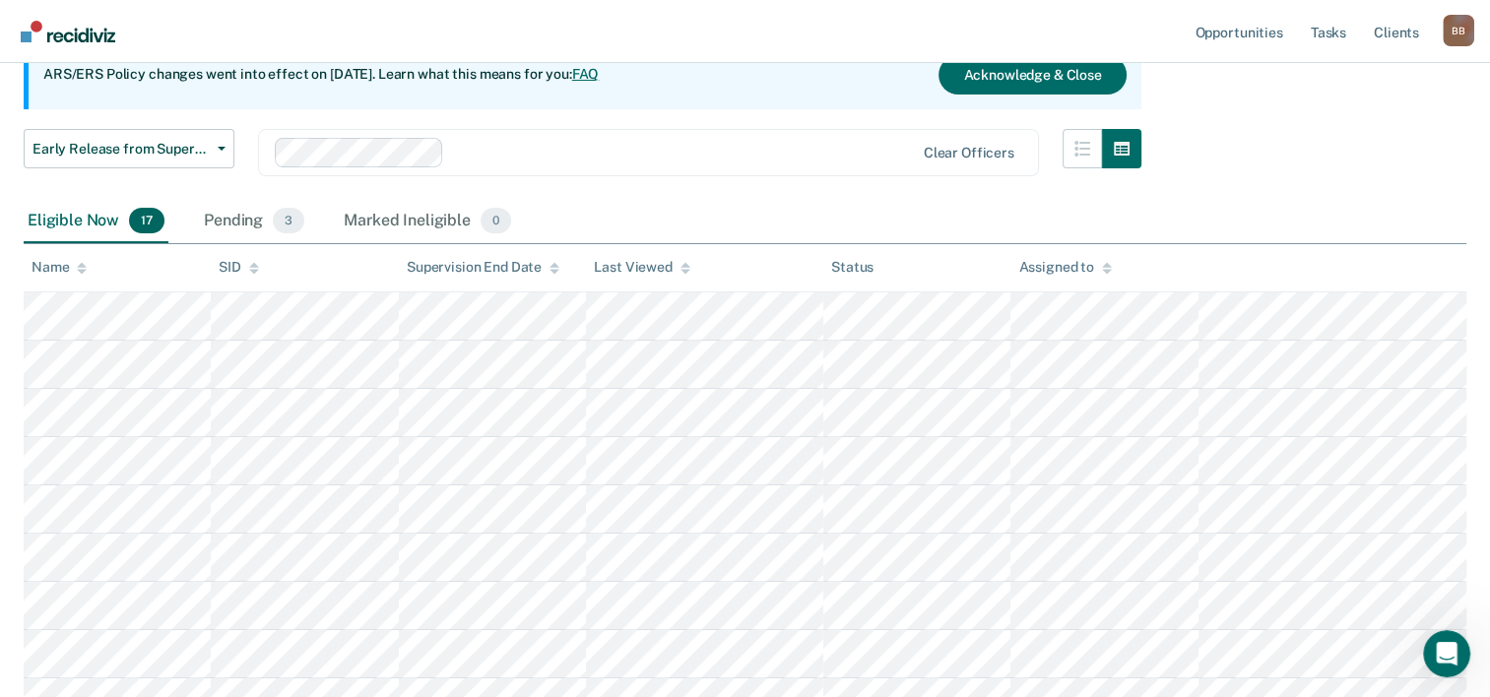
scroll to position [207, 0]
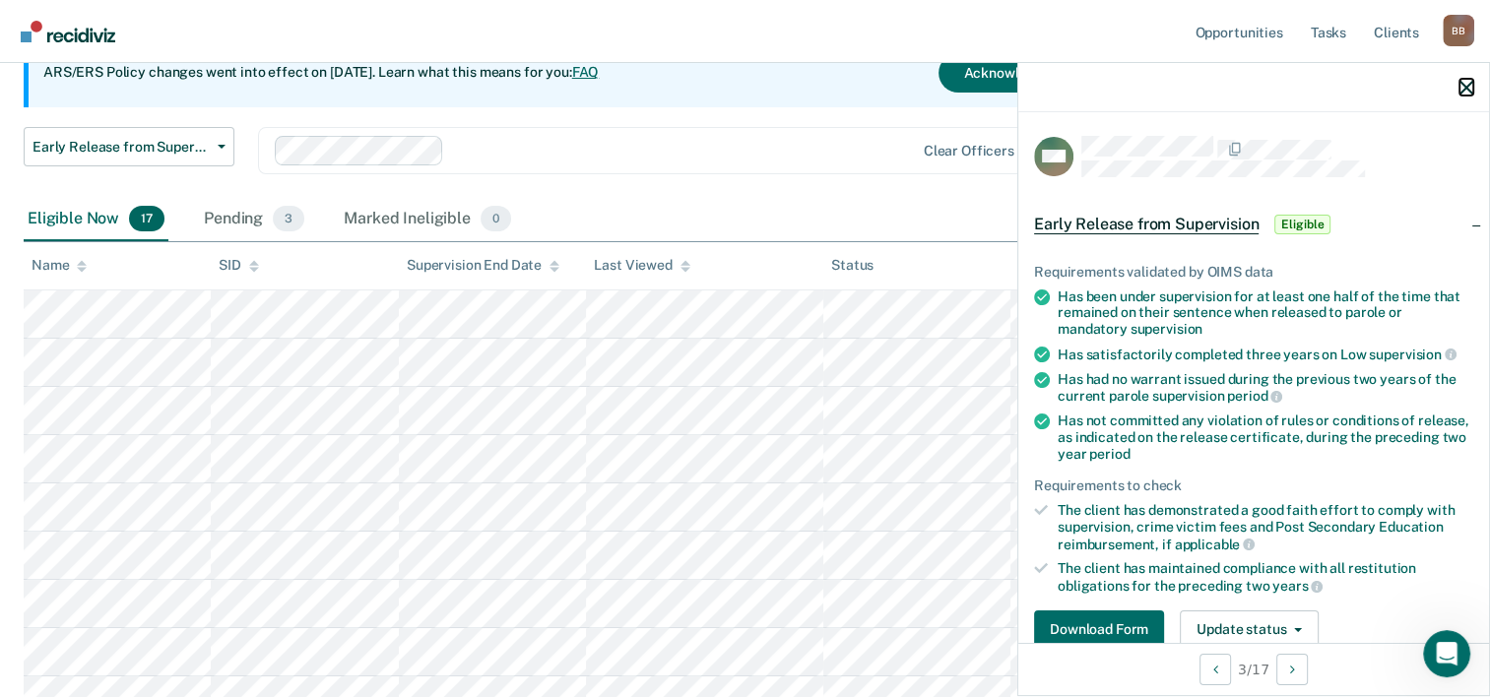
click at [1465, 84] on icon "button" at bounding box center [1466, 88] width 14 height 14
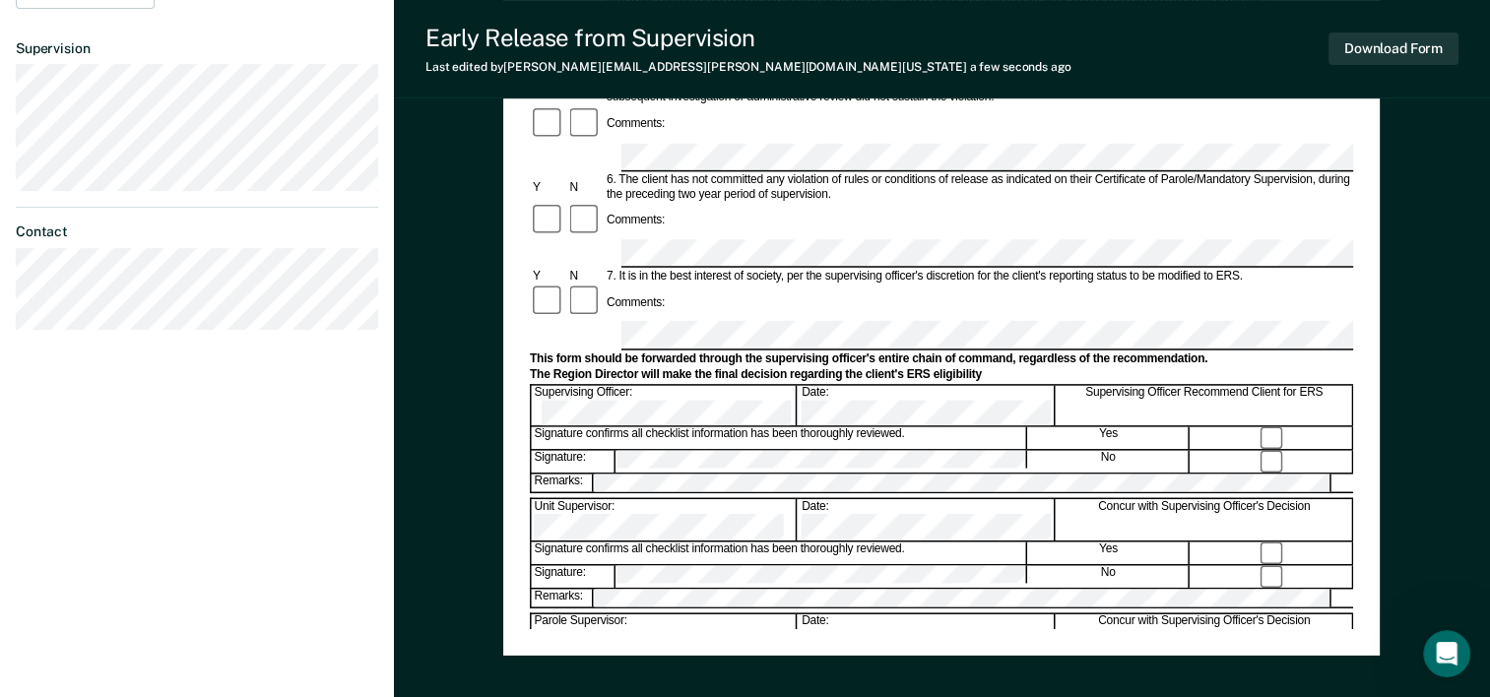
scroll to position [658, 0]
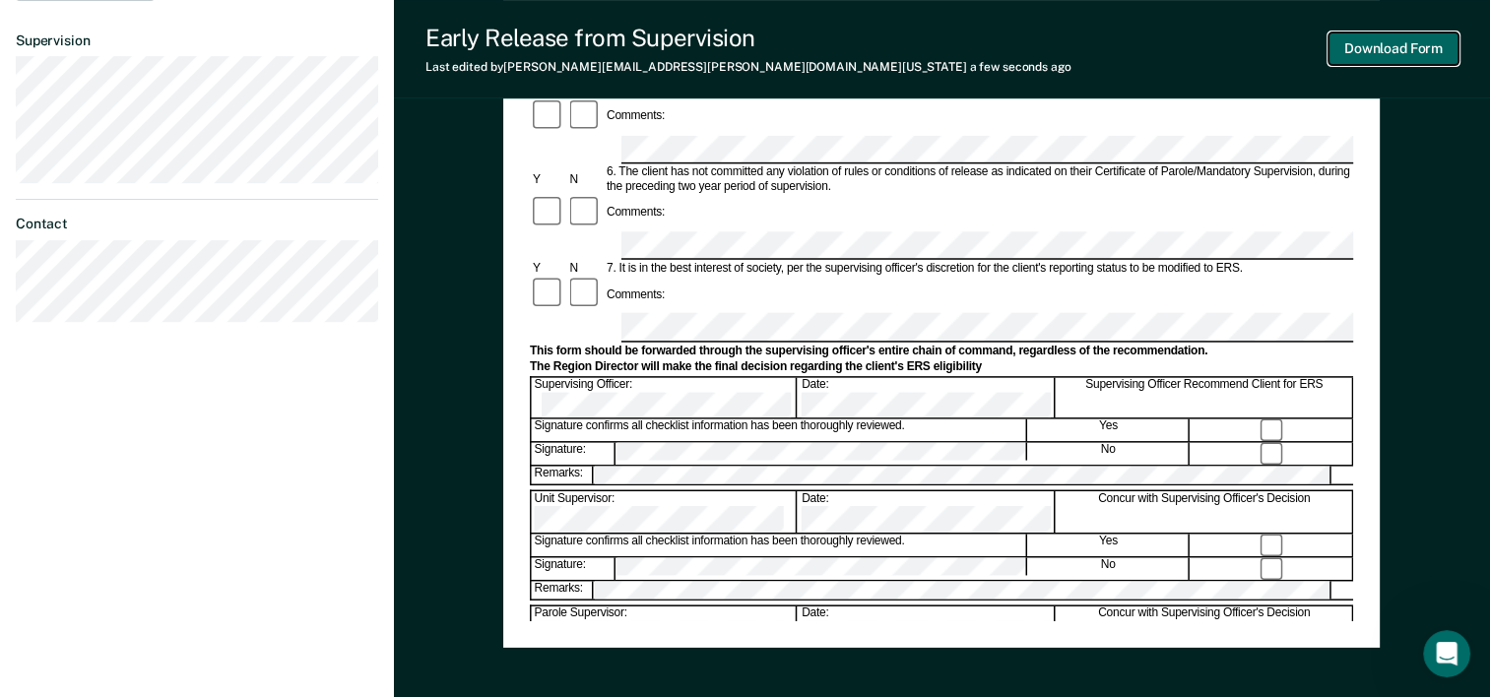
click at [1386, 53] on button "Download Form" at bounding box center [1393, 48] width 130 height 32
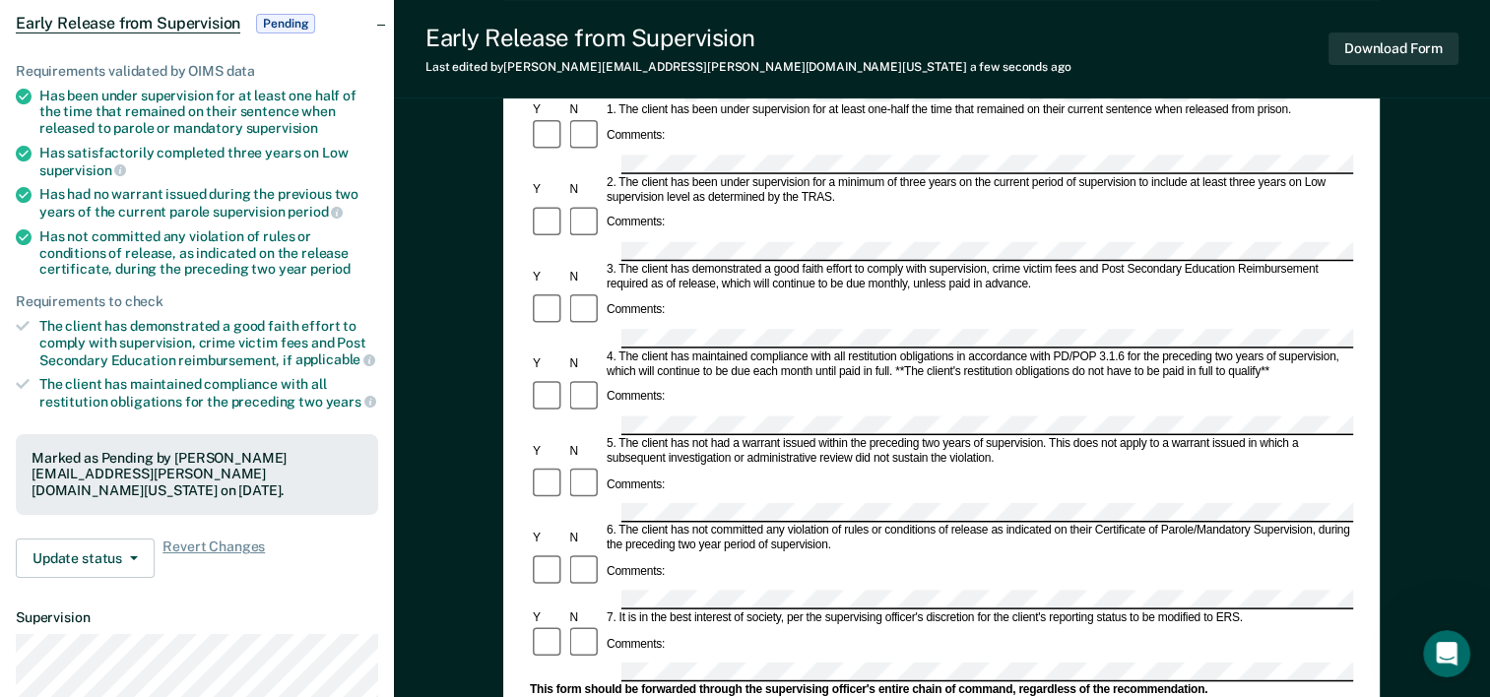
scroll to position [0, 0]
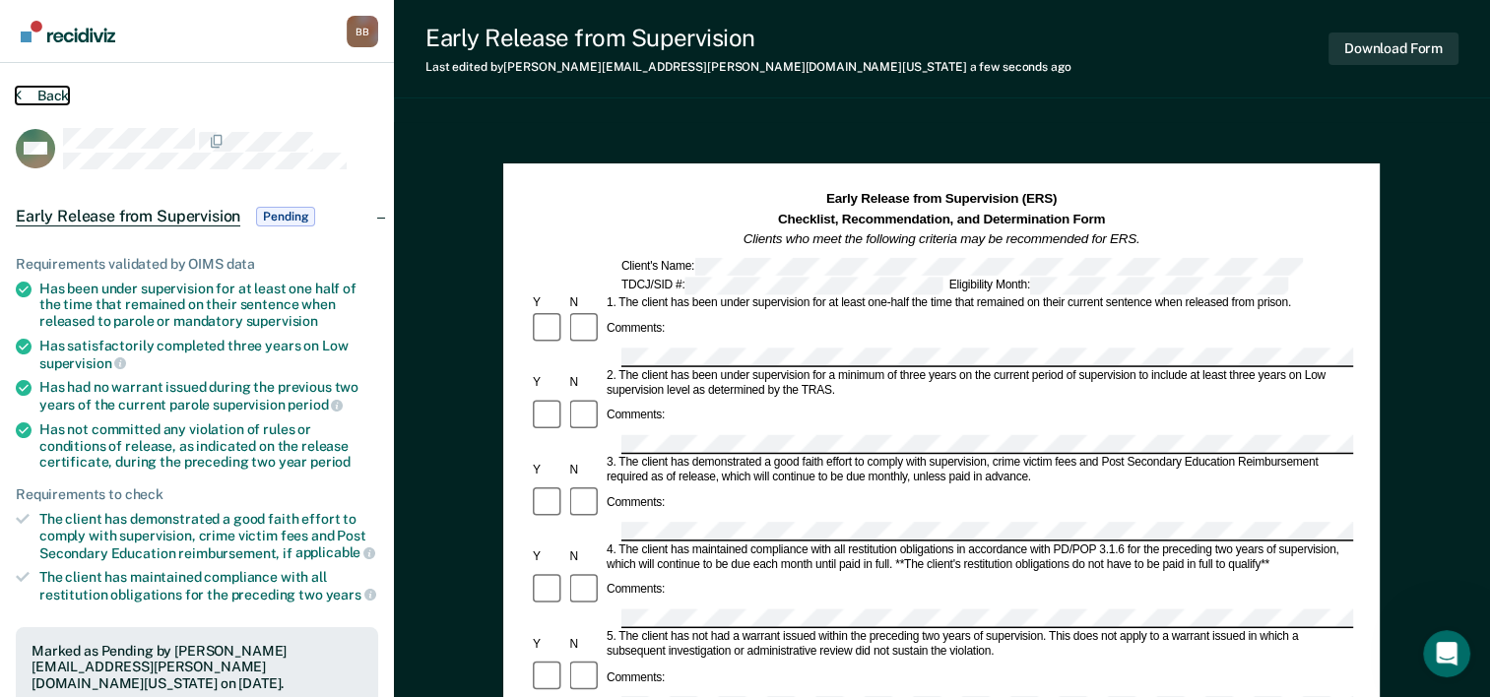
click at [39, 95] on button "Back" at bounding box center [42, 96] width 53 height 18
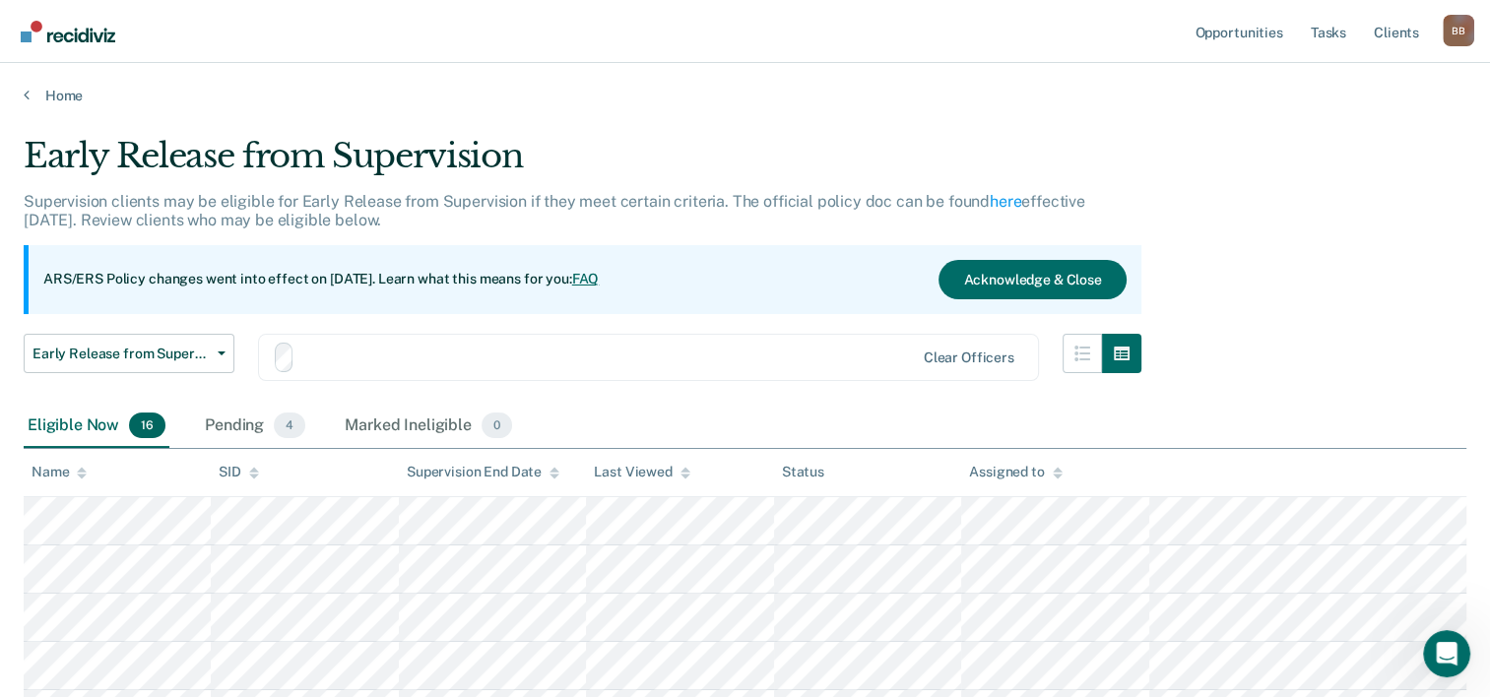
scroll to position [207, 0]
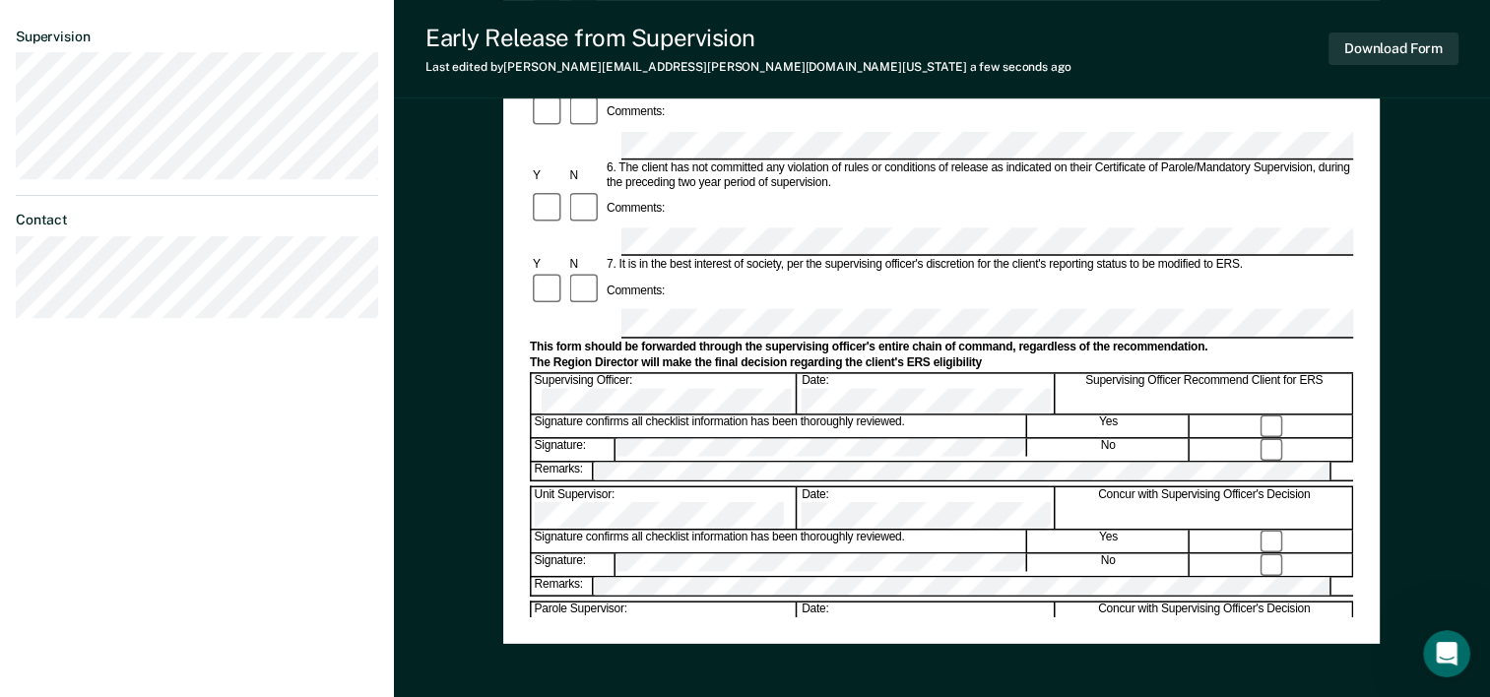
scroll to position [674, 0]
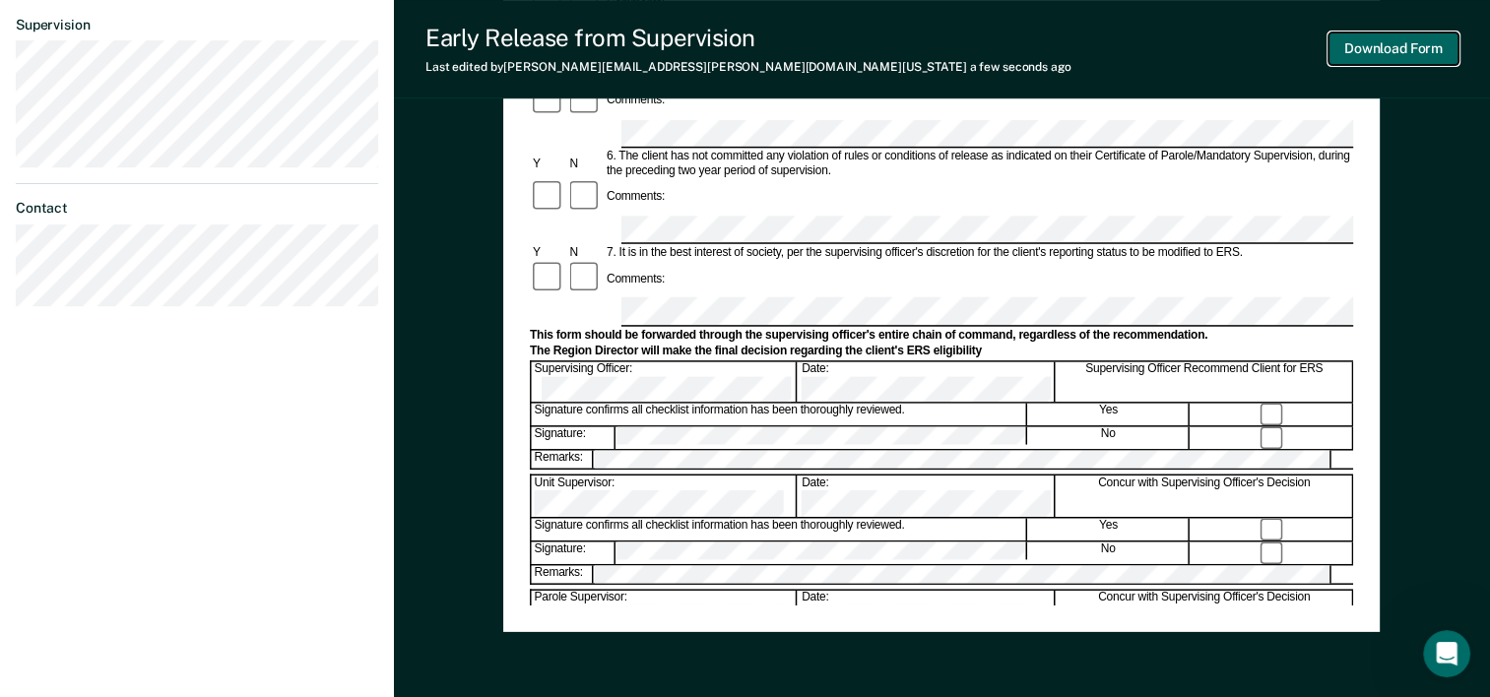
click at [1389, 51] on button "Download Form" at bounding box center [1393, 48] width 130 height 32
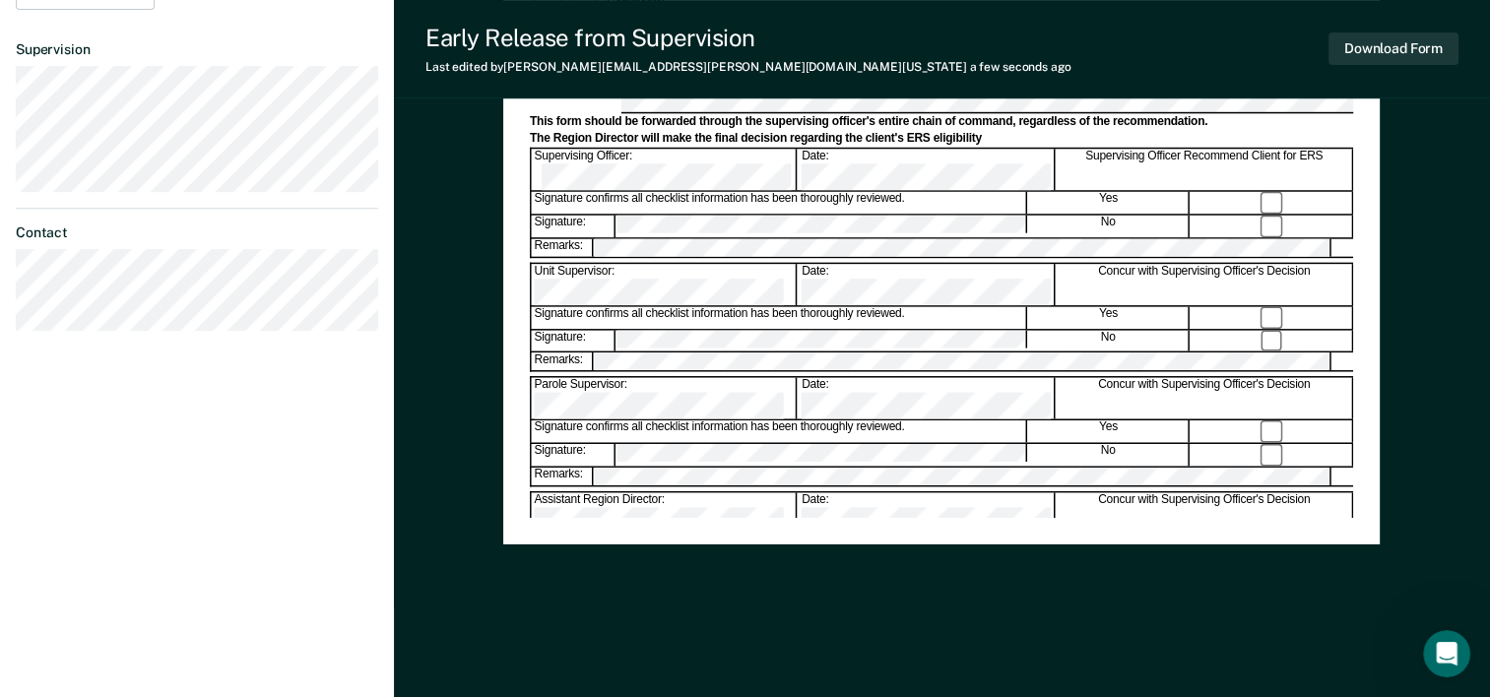
scroll to position [0, 0]
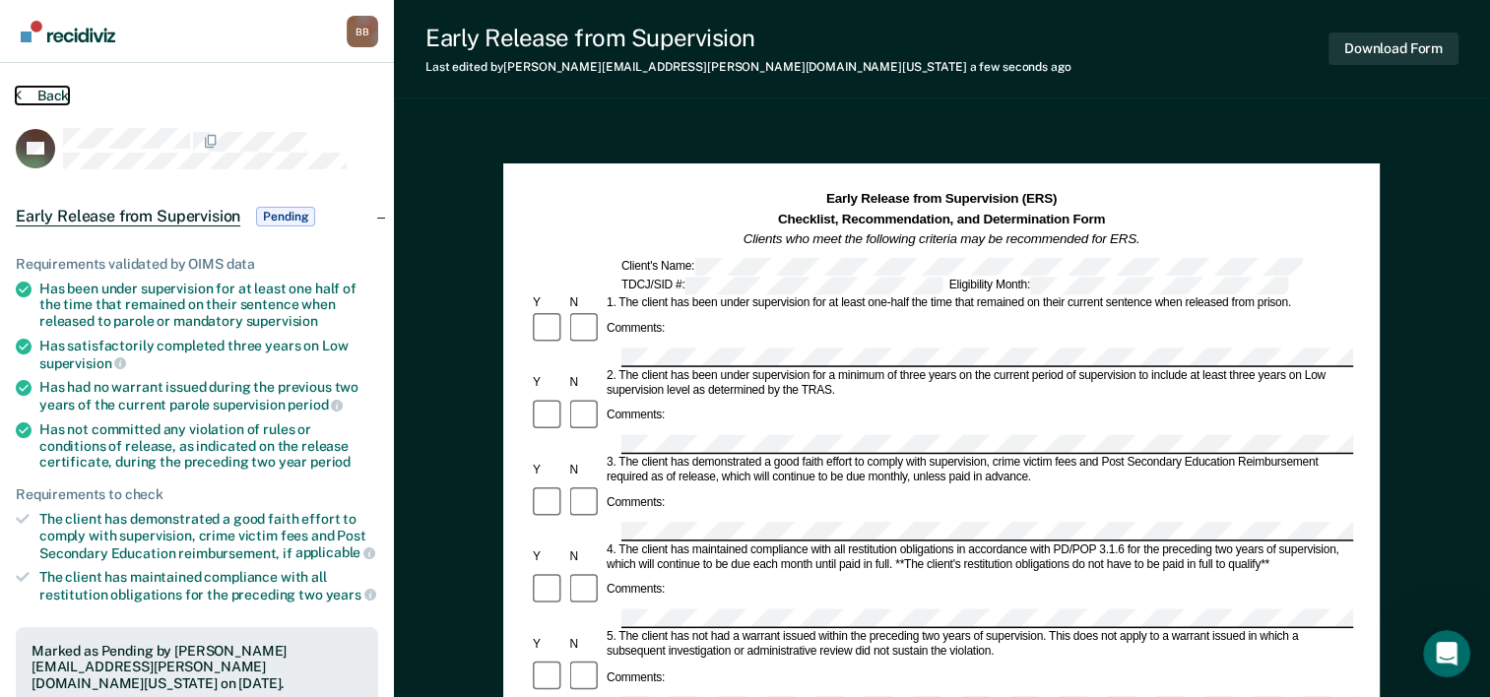
click at [43, 95] on button "Back" at bounding box center [42, 96] width 53 height 18
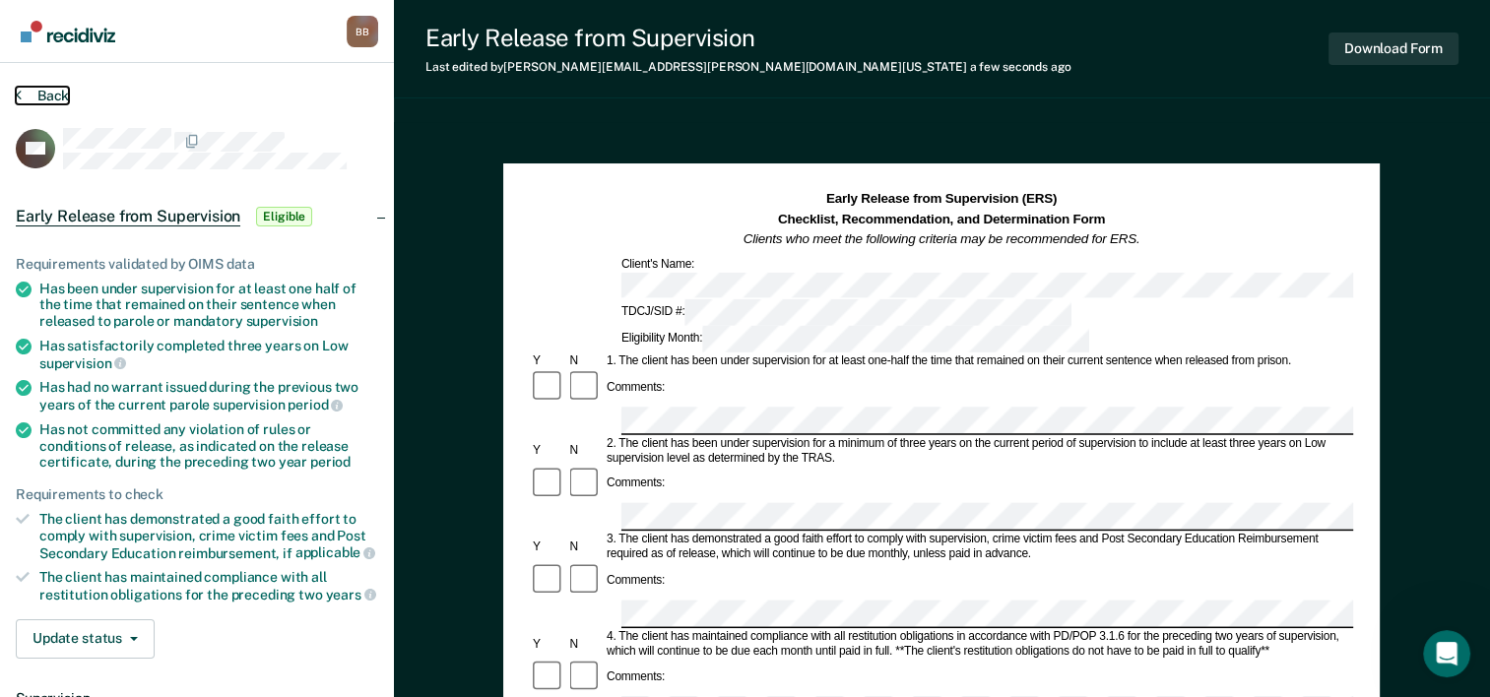
click at [31, 89] on button "Back" at bounding box center [42, 96] width 53 height 18
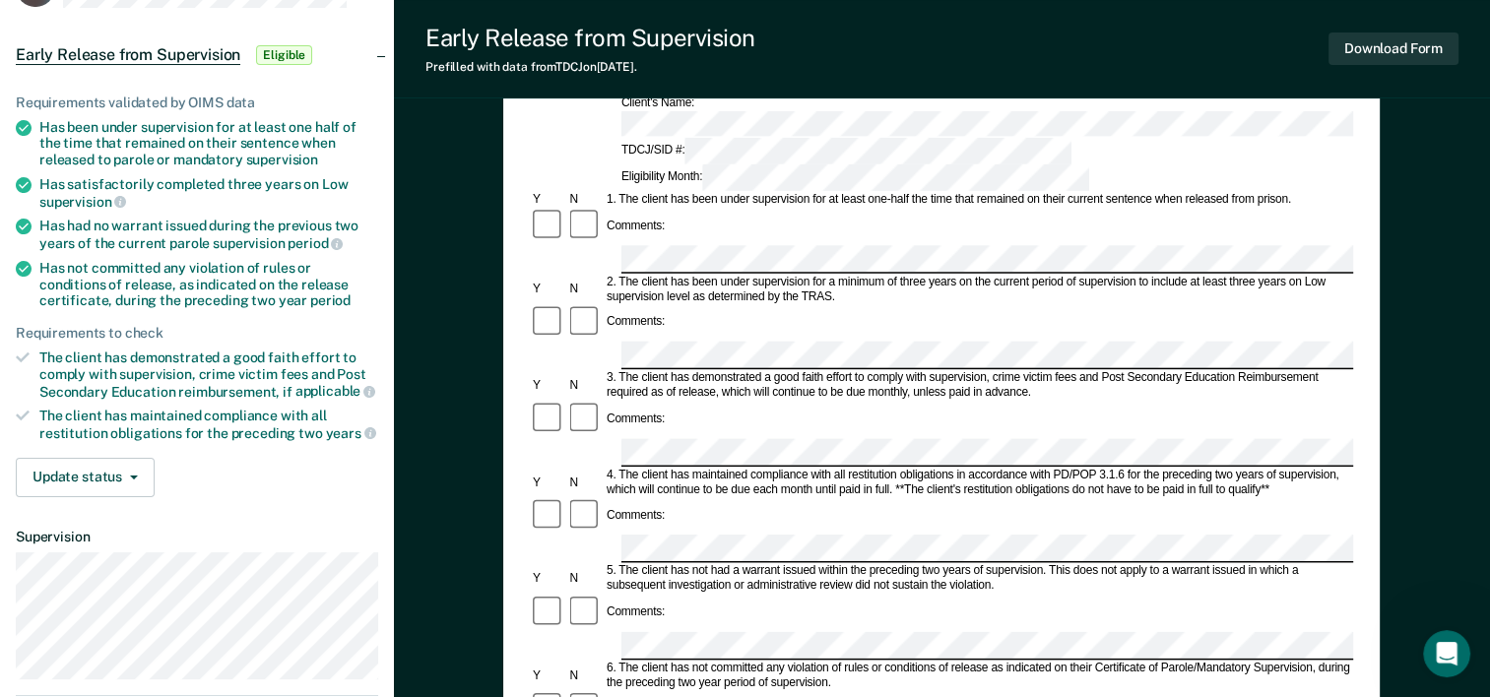
scroll to position [160, 0]
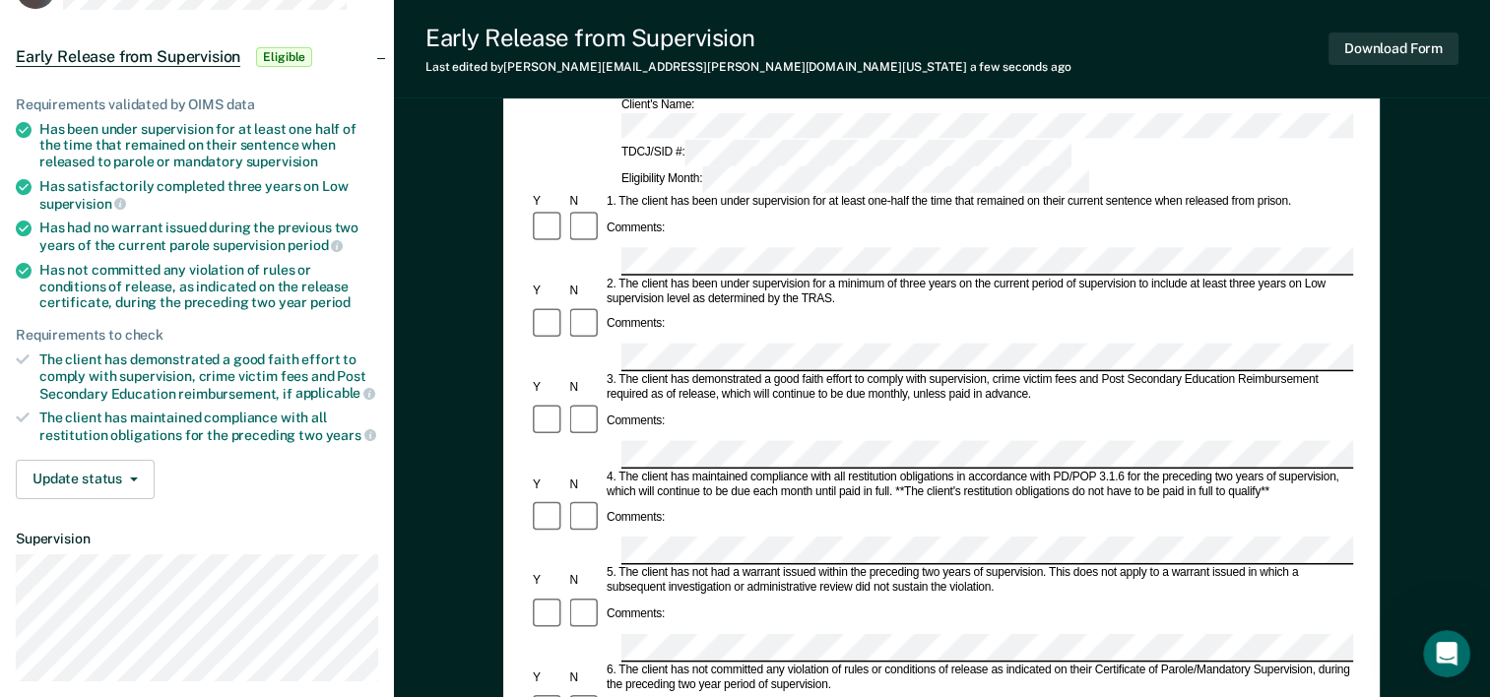
click at [689, 596] on div "Comments:" at bounding box center [941, 614] width 823 height 37
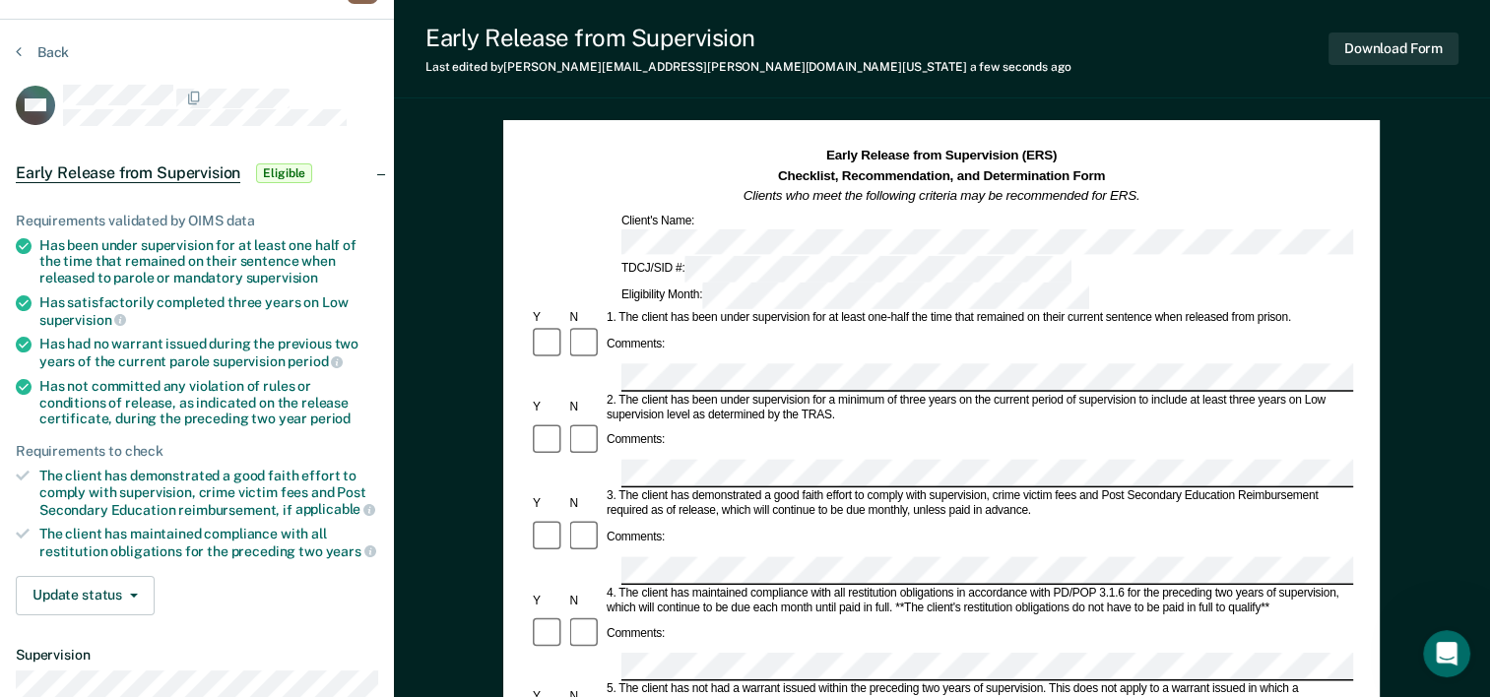
scroll to position [41, 0]
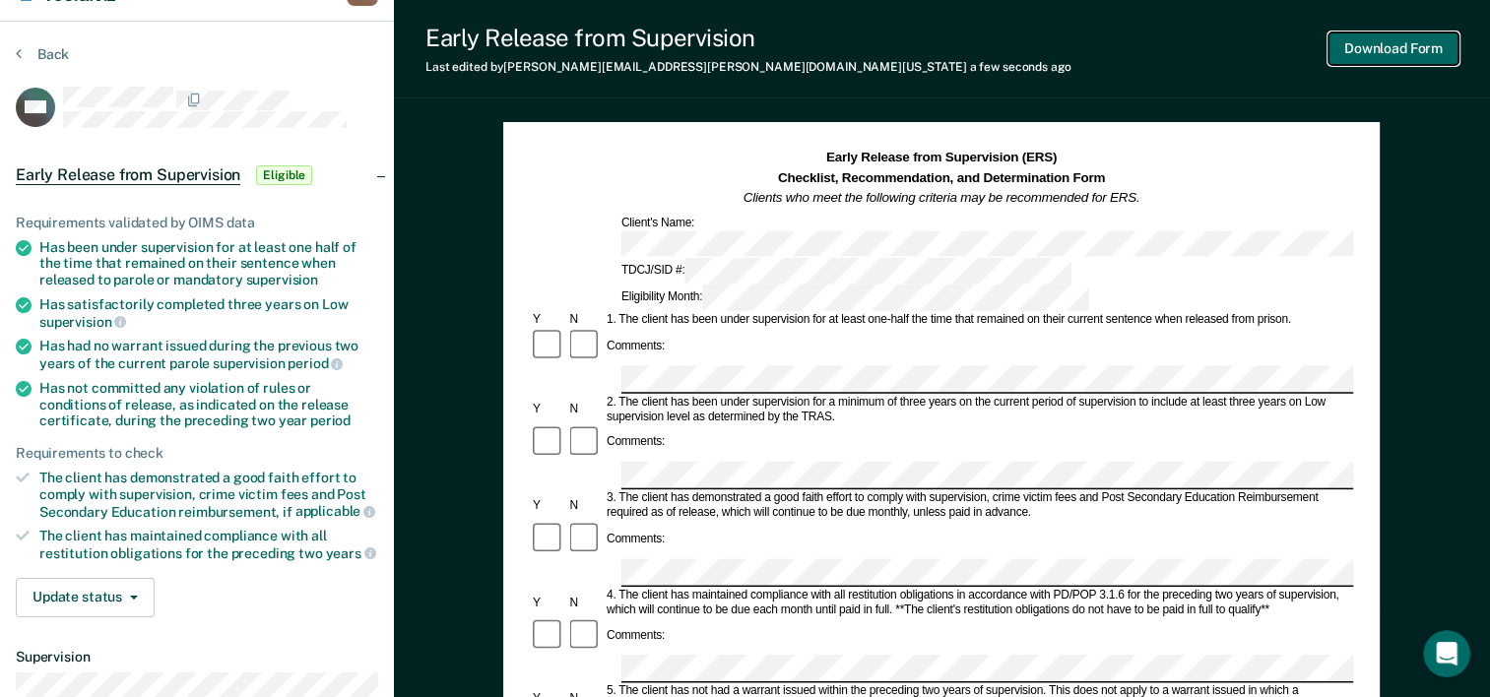
click at [1378, 47] on button "Download Form" at bounding box center [1393, 48] width 130 height 32
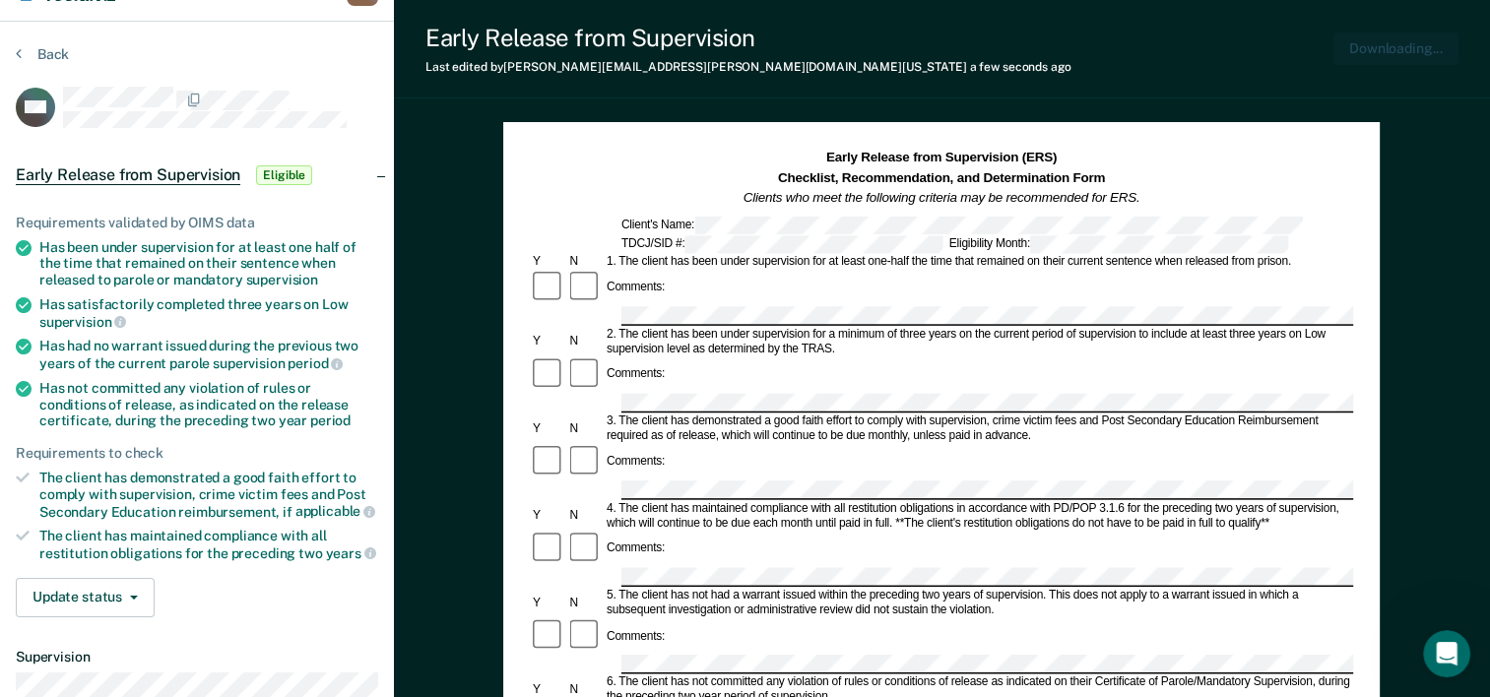
scroll to position [0, 0]
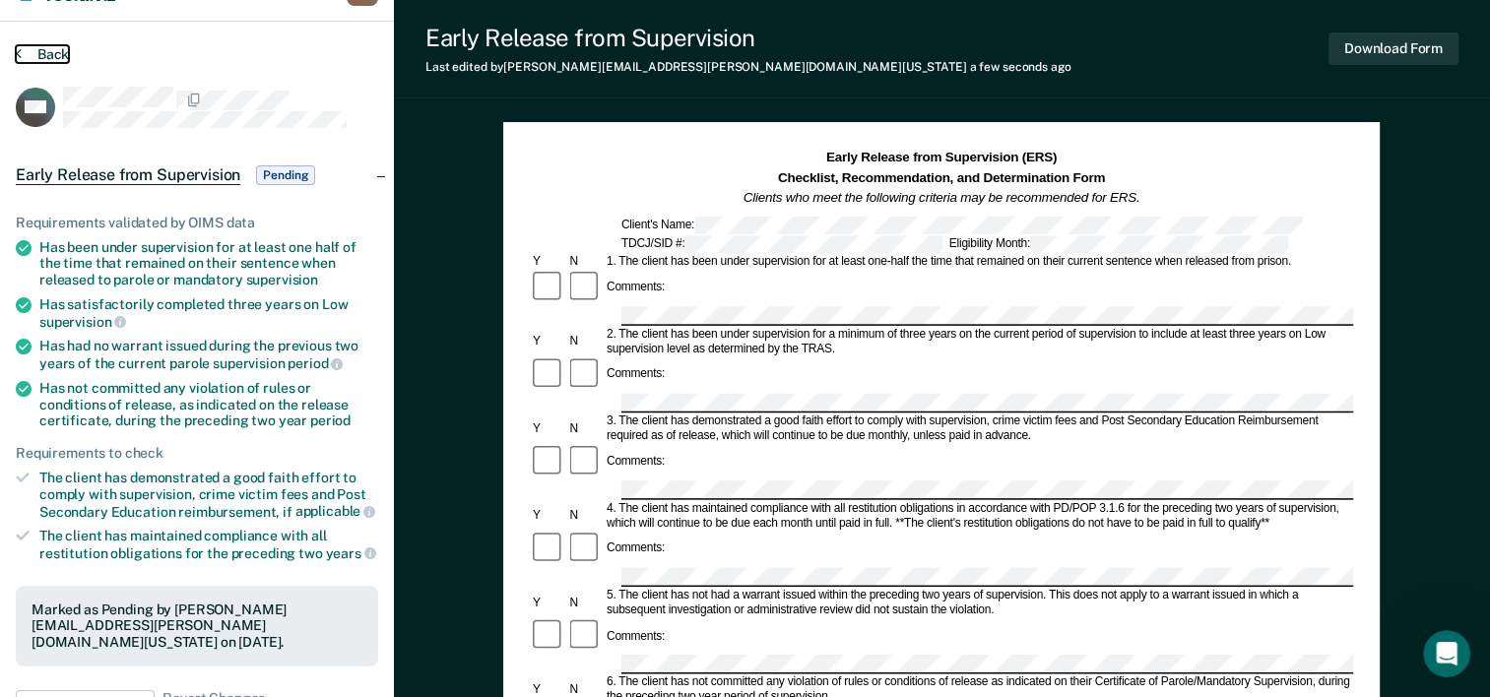
click at [56, 51] on button "Back" at bounding box center [42, 54] width 53 height 18
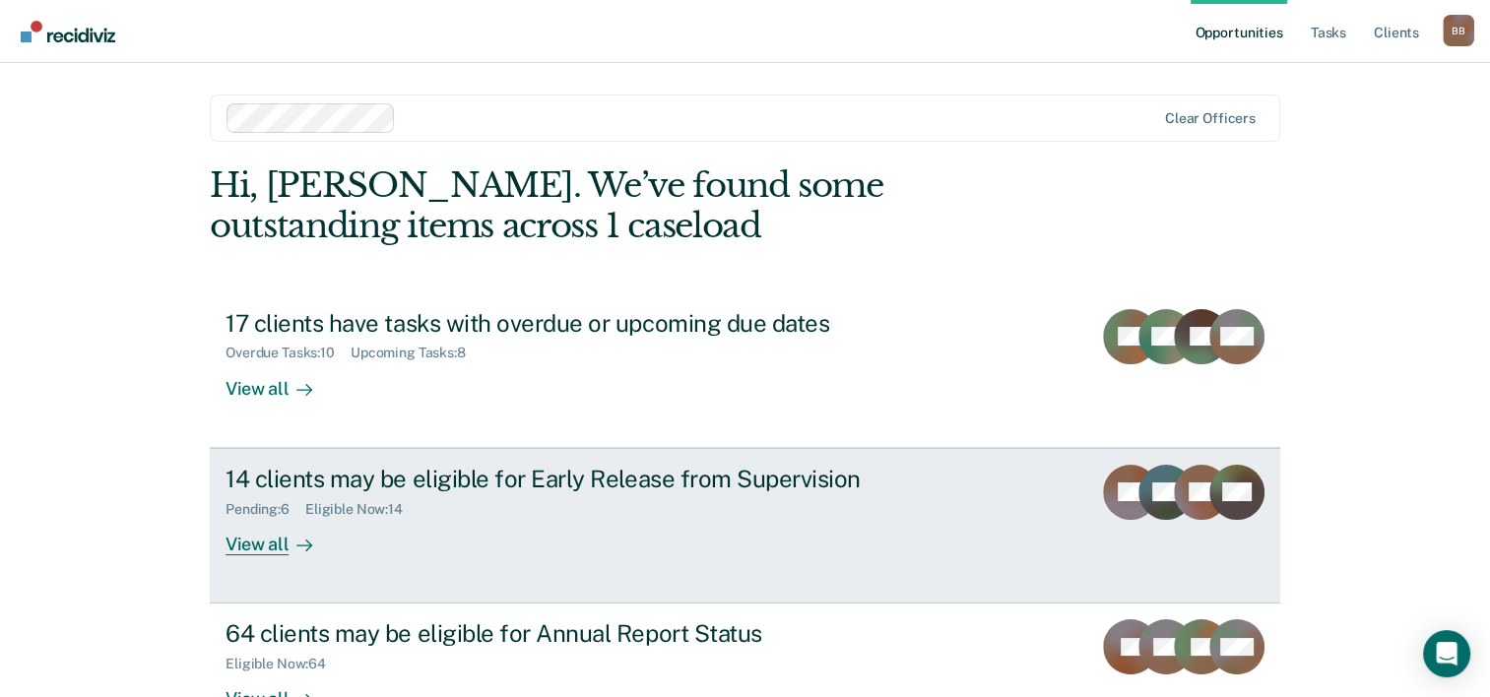
click at [311, 481] on div "14 clients may be eligible for Early Release from Supervision" at bounding box center [571, 479] width 691 height 29
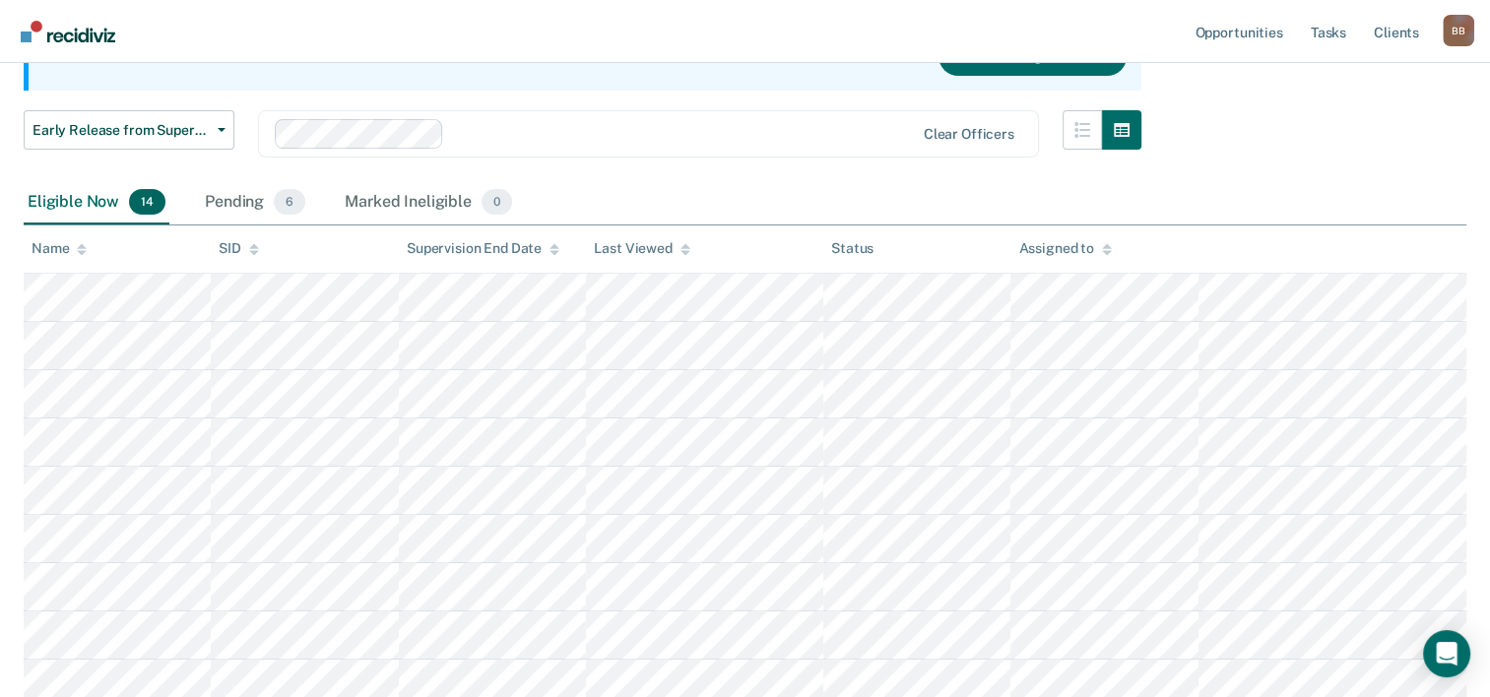
scroll to position [225, 0]
click at [238, 205] on div "Pending 6" at bounding box center [255, 201] width 108 height 43
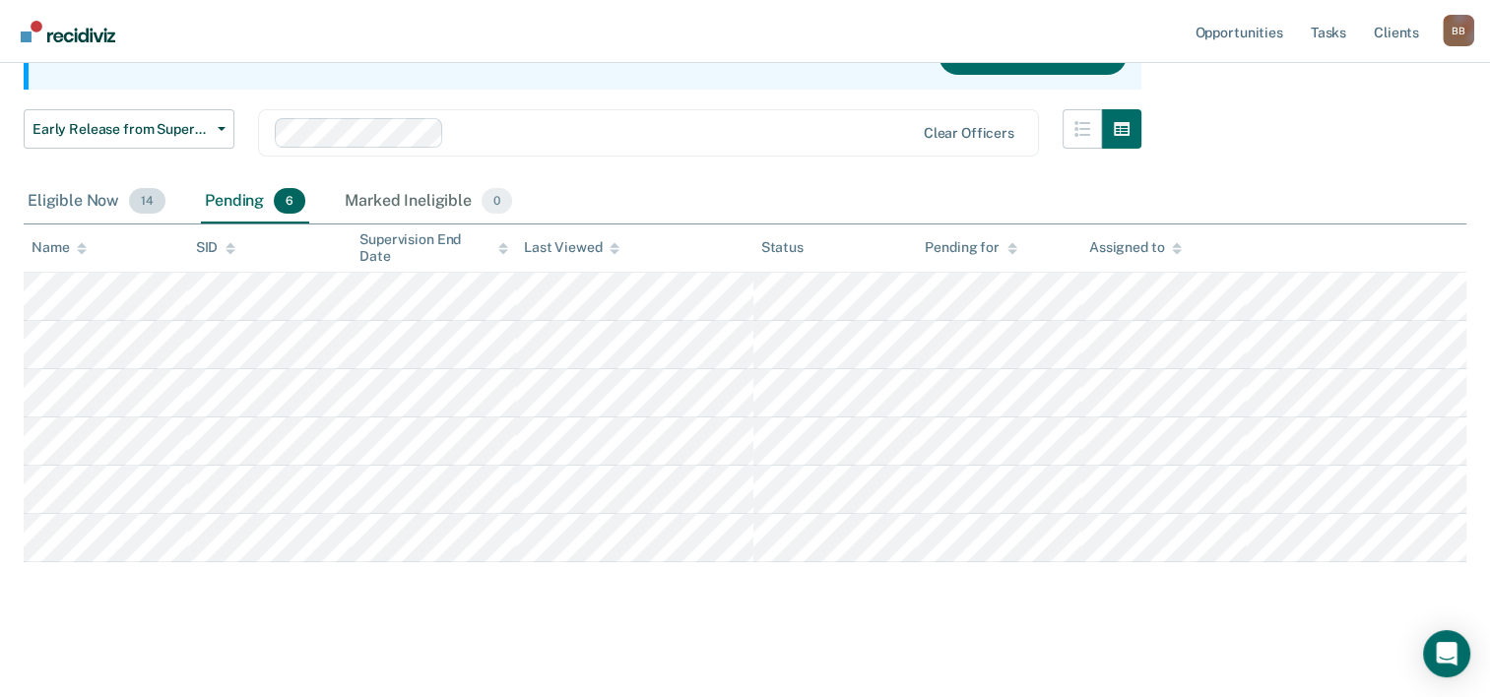
click at [85, 203] on div "Eligible Now 14" at bounding box center [97, 201] width 146 height 43
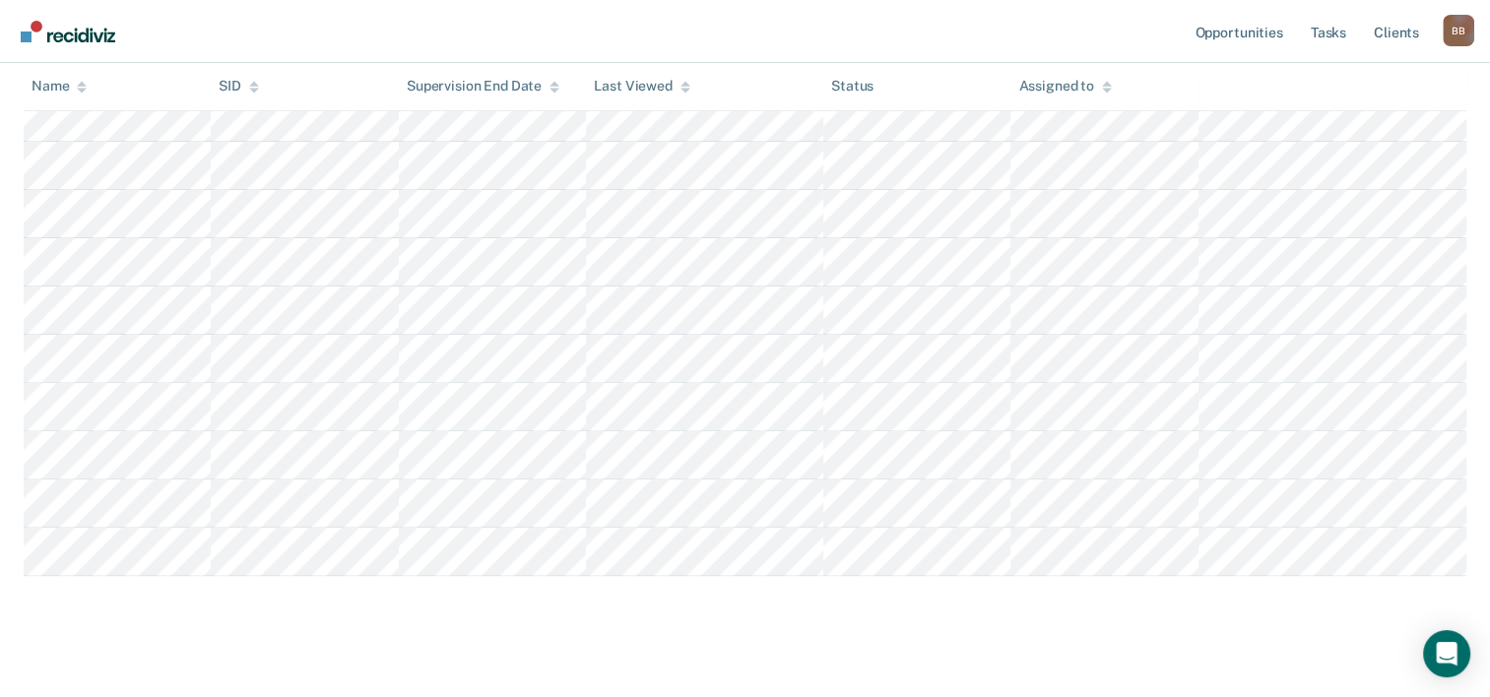
scroll to position [599, 0]
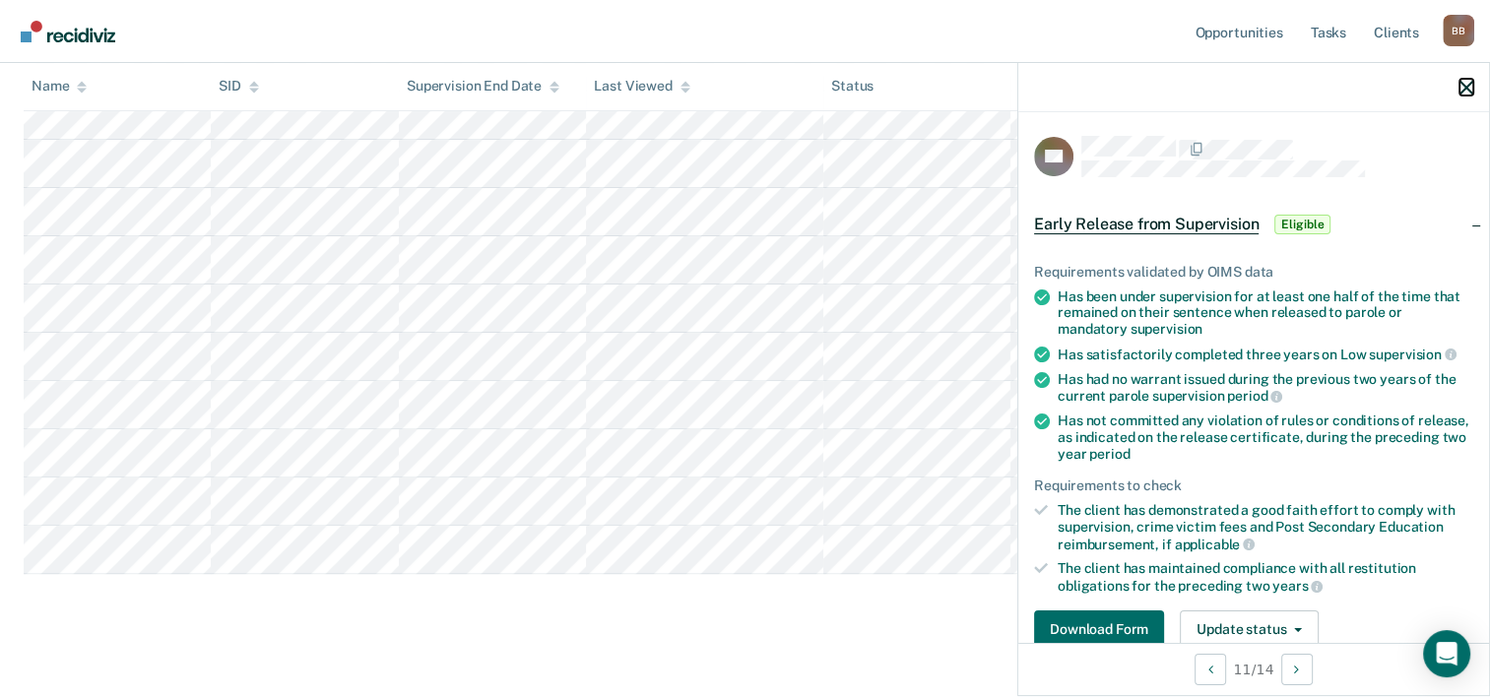
click at [1467, 90] on icon "button" at bounding box center [1466, 88] width 14 height 14
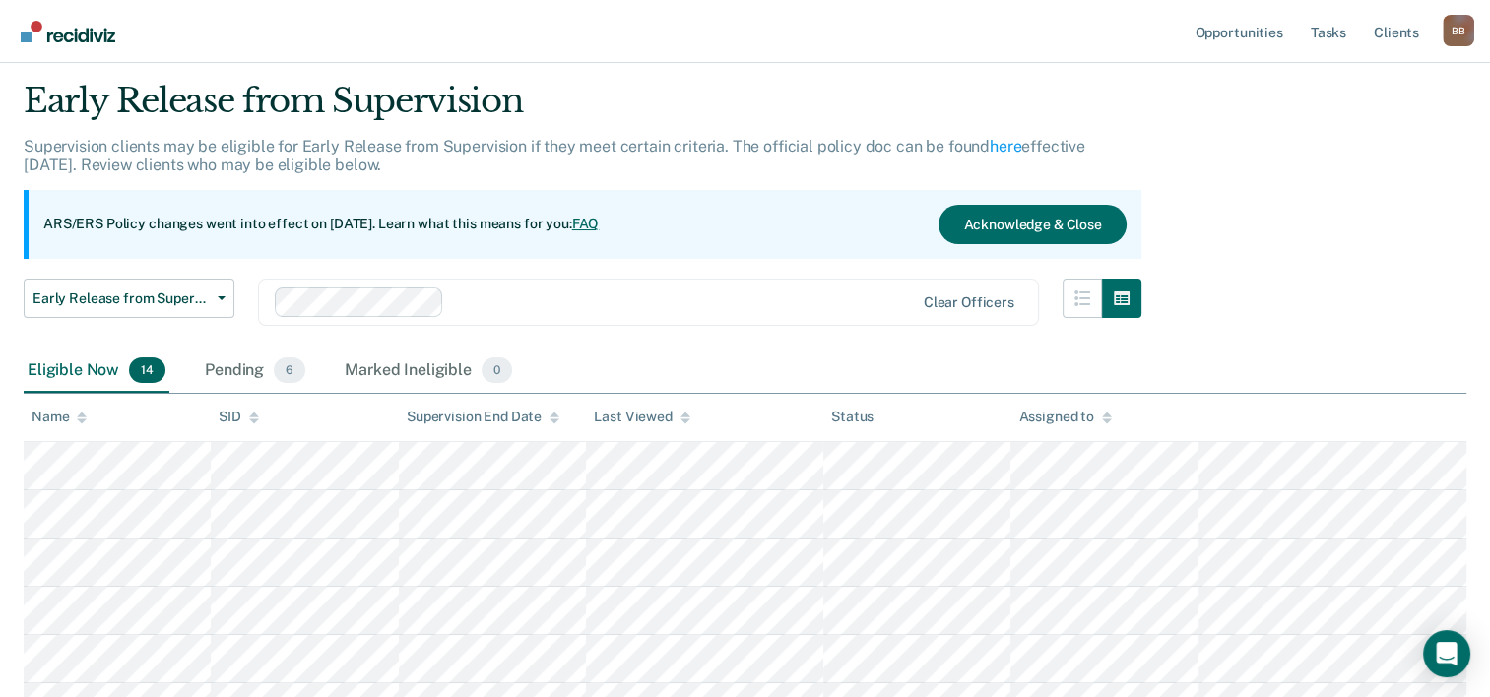
scroll to position [0, 0]
